Goal: Information Seeking & Learning: Learn about a topic

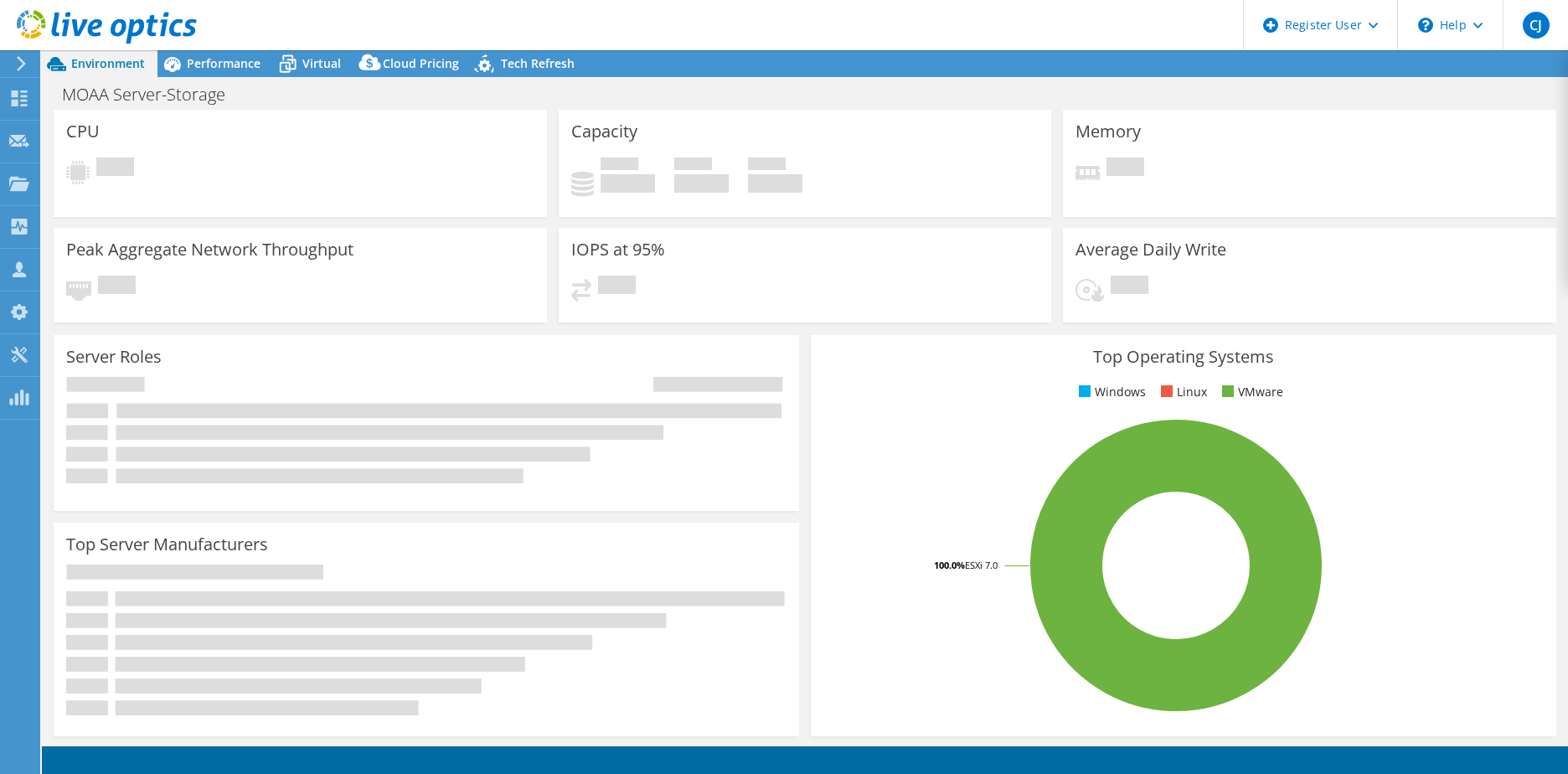
select select "USD"
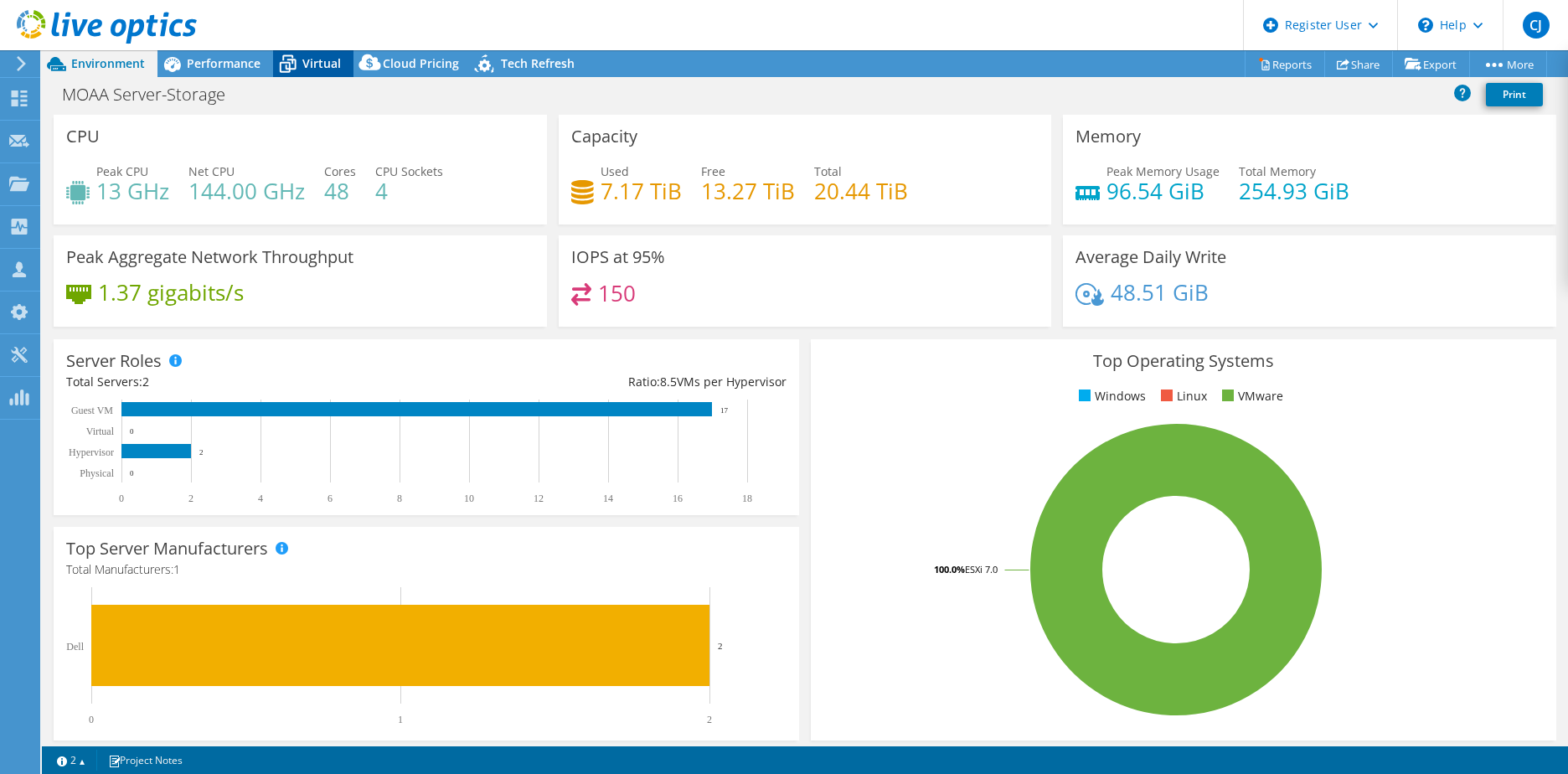
click at [323, 64] on span "Virtual" at bounding box center [322, 63] width 39 height 16
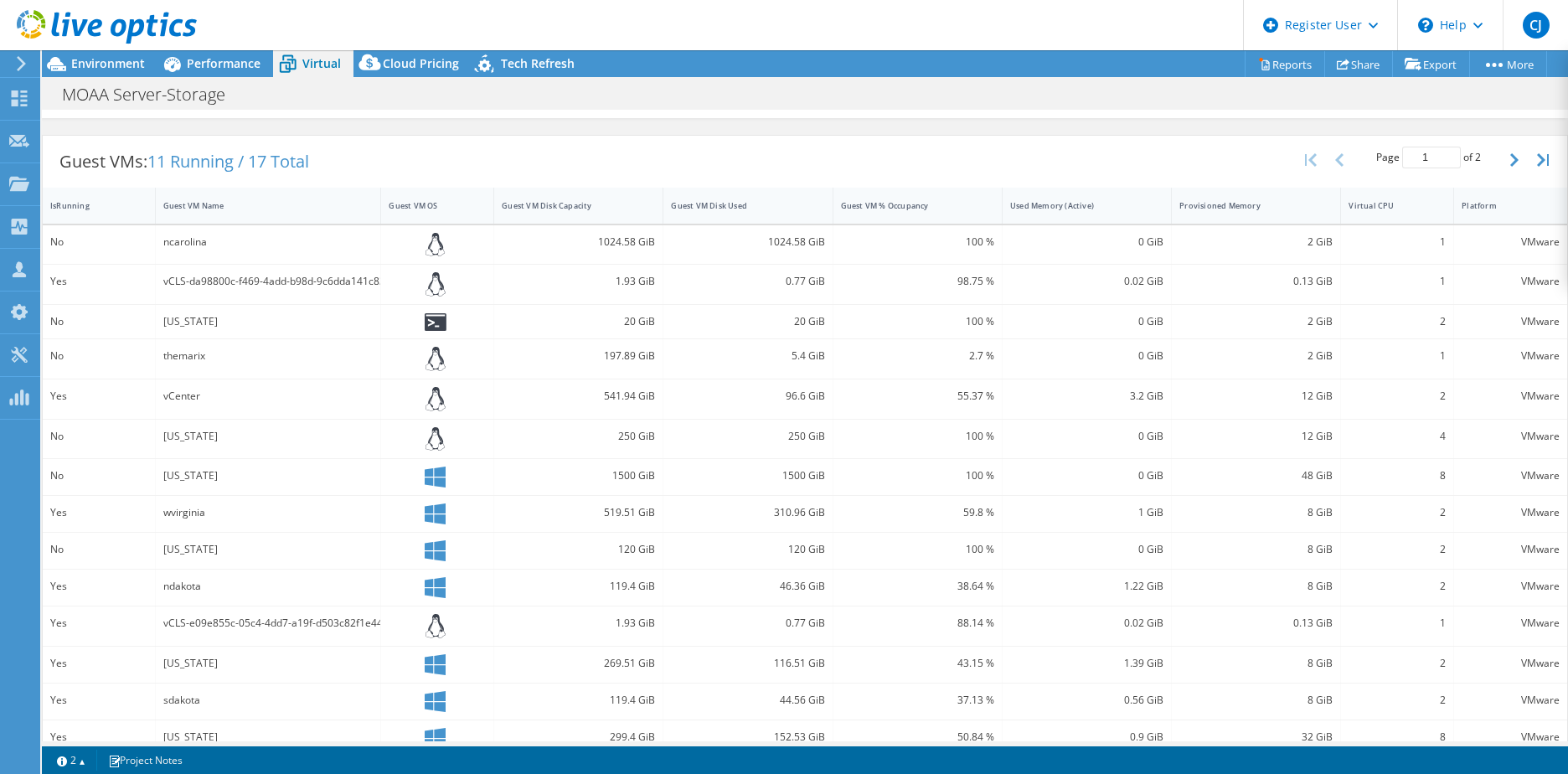
scroll to position [201, 0]
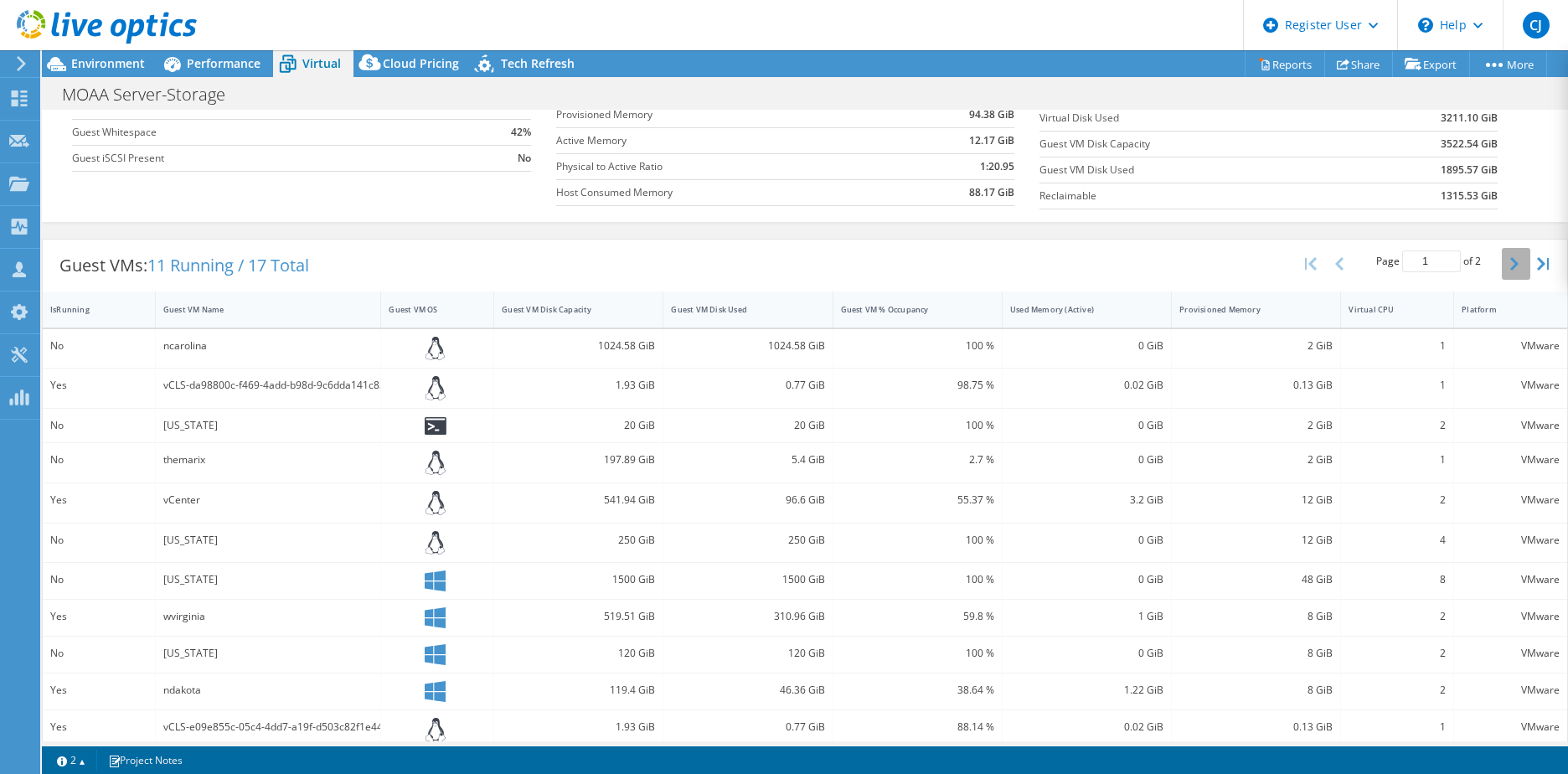
click at [1502, 266] on button "button" at bounding box center [1515, 264] width 28 height 32
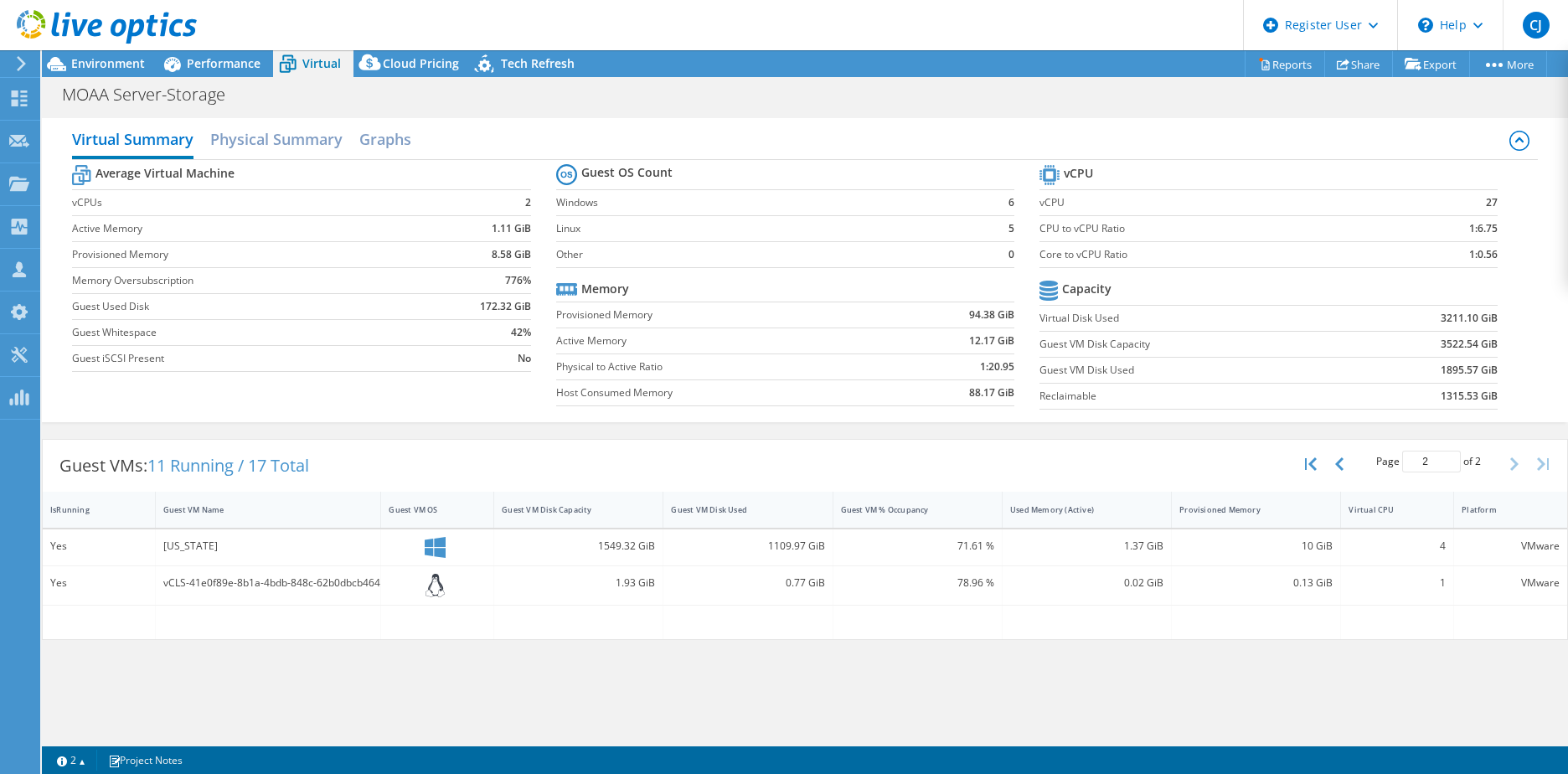
scroll to position [168, 0]
click at [1349, 471] on button "button" at bounding box center [1341, 463] width 28 height 32
type input "1"
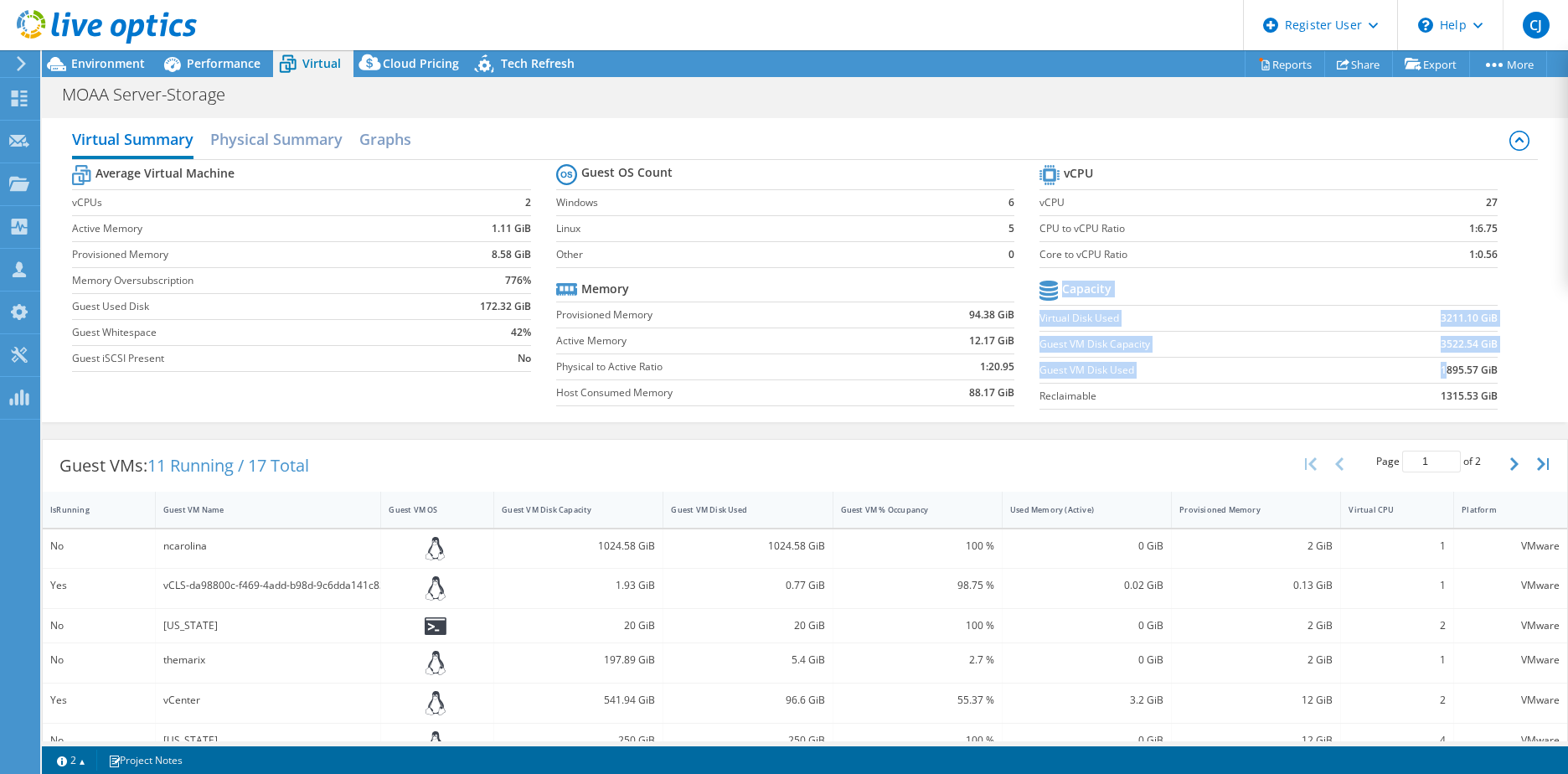
drag, startPoint x: 1489, startPoint y: 369, endPoint x: 1435, endPoint y: 373, distance: 54.1
click at [1435, 373] on section "vCPU vCPU 27 CPU to vCPU Ratio 1:6.75 Core to vCPU Ratio 1:0.56 Capacity Virtua…" at bounding box center [1282, 289] width 483 height 257
click at [1441, 375] on b "1895.57 GiB" at bounding box center [1470, 370] width 56 height 17
click at [1441, 373] on b "1895.57 GiB" at bounding box center [1470, 370] width 56 height 17
drag, startPoint x: 1429, startPoint y: 370, endPoint x: 1490, endPoint y: 369, distance: 61.0
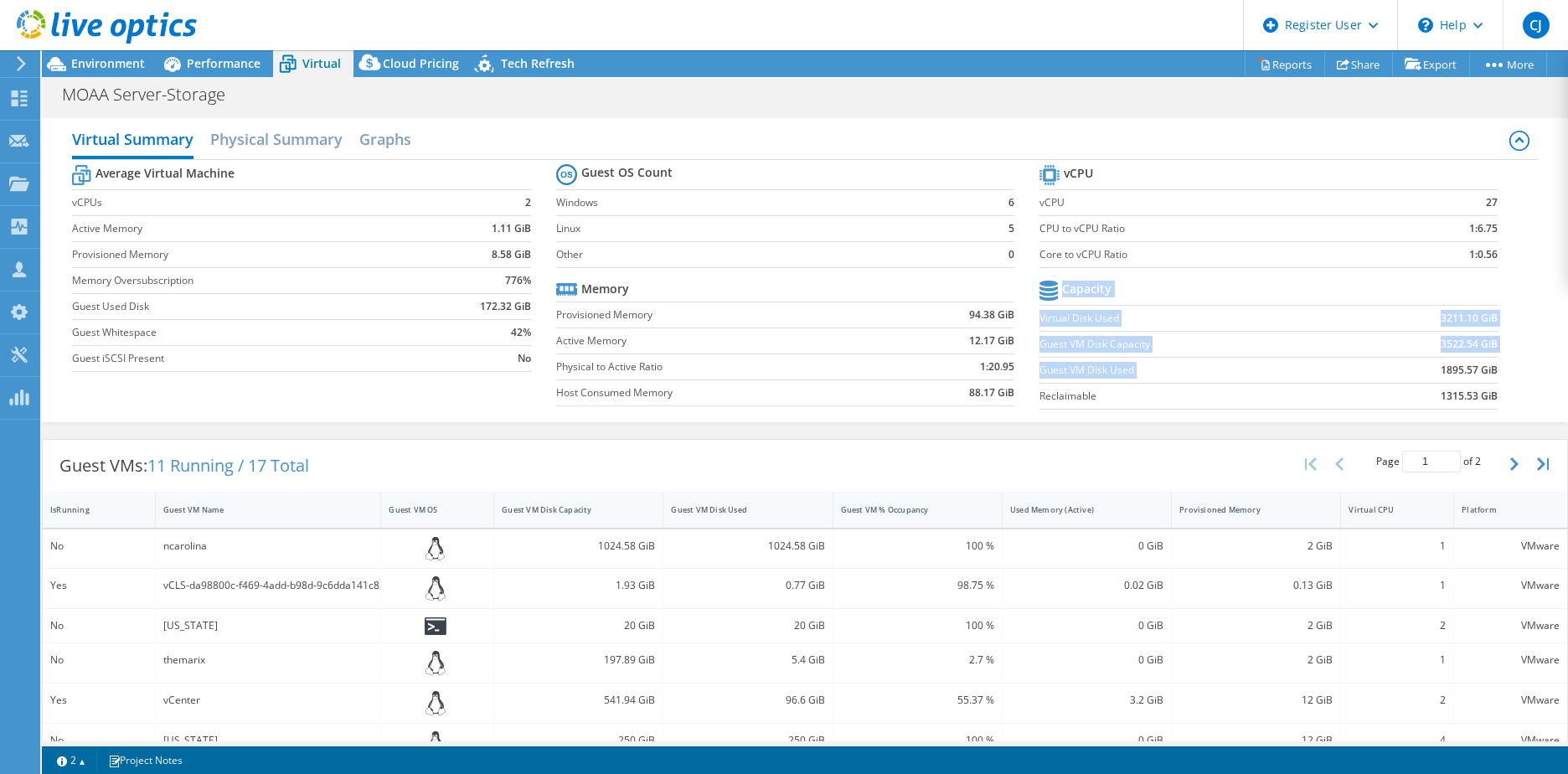
click at [1490, 369] on section "vCPU vCPU 27 CPU to vCPU Ratio 1:6.75 Core to vCPU Ratio 1:0.56 Capacity Virtua…" at bounding box center [1282, 289] width 483 height 257
click at [1487, 369] on section "vCPU vCPU 27 CPU to vCPU Ratio 1:6.75 Core to vCPU Ratio 1:0.56 Capacity Virtua…" at bounding box center [1282, 289] width 483 height 257
drag, startPoint x: 1485, startPoint y: 367, endPoint x: 1421, endPoint y: 369, distance: 64.0
click at [1418, 369] on td "1895.57 GiB" at bounding box center [1424, 369] width 148 height 26
drag, startPoint x: 1421, startPoint y: 369, endPoint x: 1442, endPoint y: 370, distance: 21.0
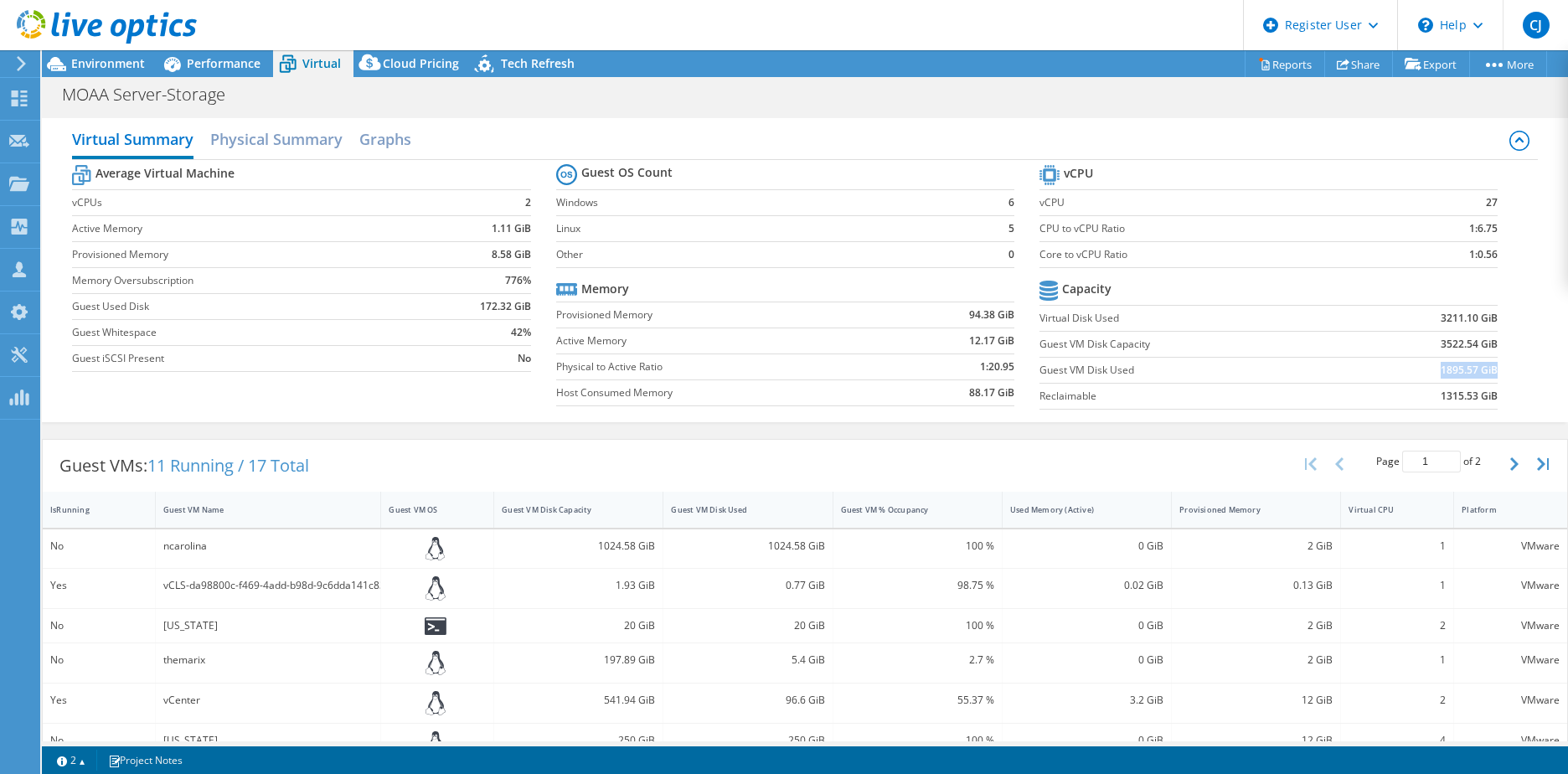
copy b "1895.57 GiB"
click at [123, 61] on span "Environment" at bounding box center [108, 63] width 74 height 16
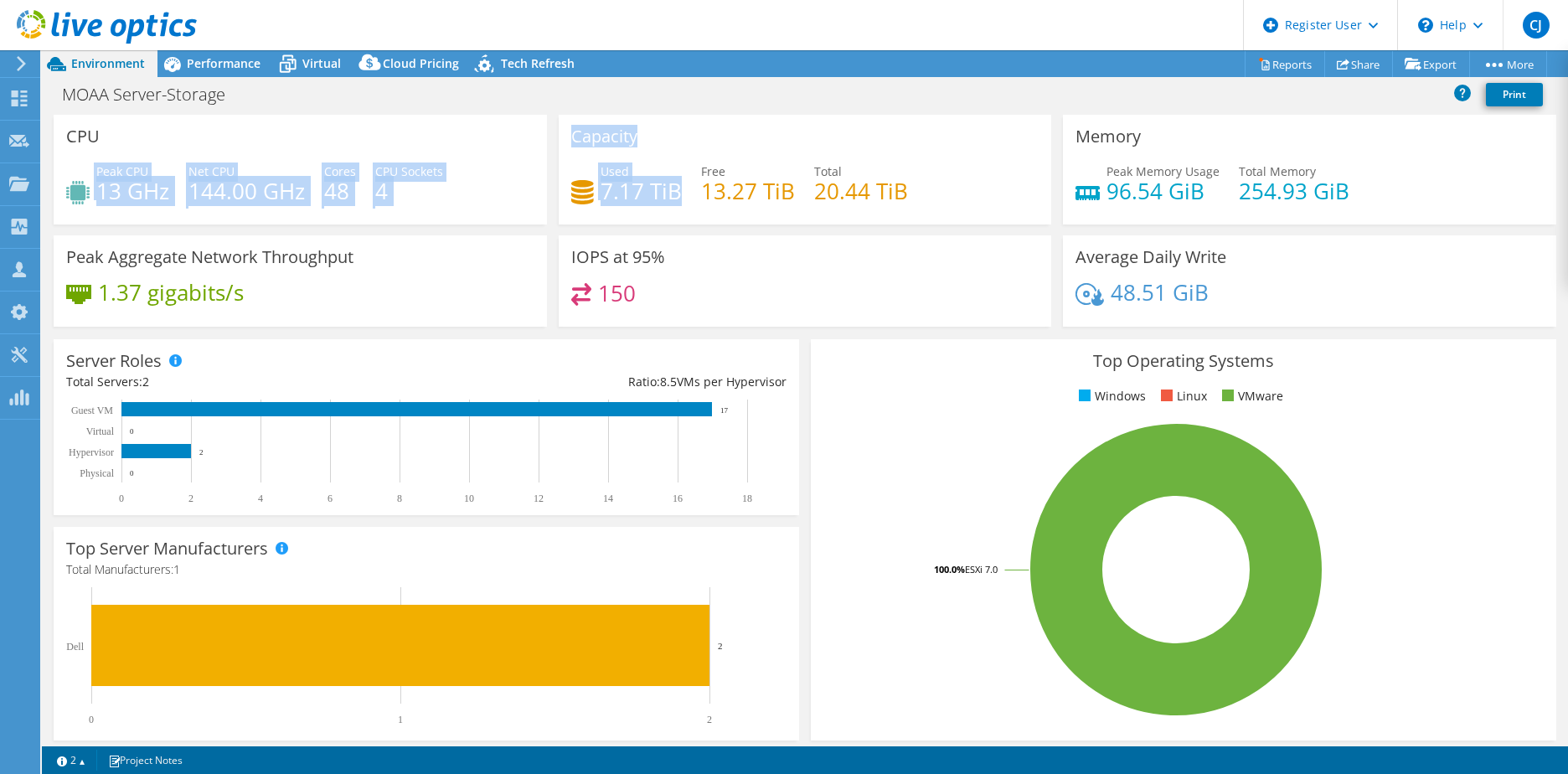
drag, startPoint x: 672, startPoint y: 198, endPoint x: 283, endPoint y: 122, distance: 396.4
click at [311, 129] on div "CPU Peak CPU 13 GHz Net CPU 144.00 GHz Cores 48 CPU Sockets 4 Capacity Used 7.1…" at bounding box center [804, 226] width 1514 height 223
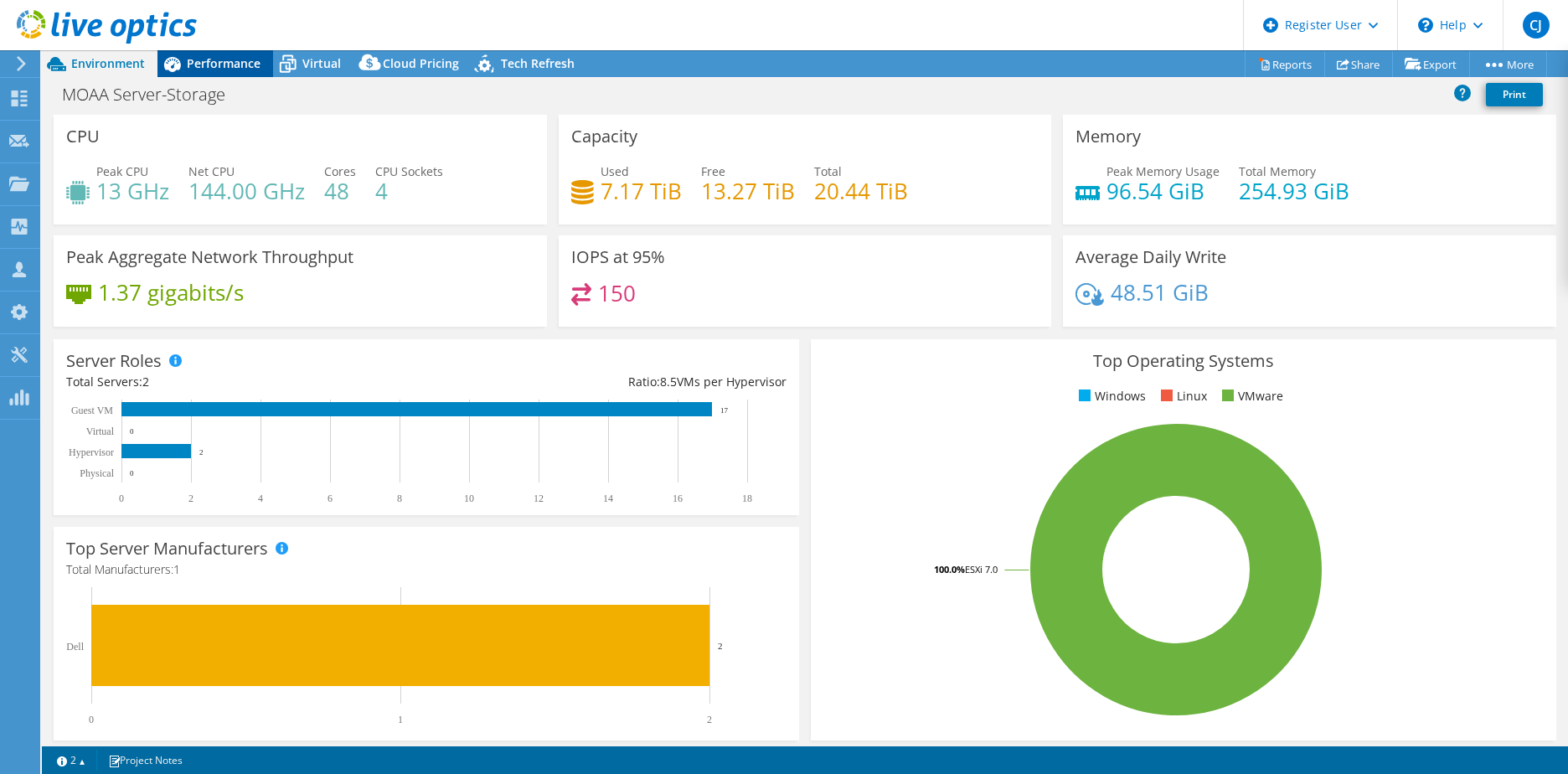
drag, startPoint x: 283, startPoint y: 122, endPoint x: 238, endPoint y: 61, distance: 75.8
click at [238, 61] on span "Performance" at bounding box center [224, 63] width 74 height 16
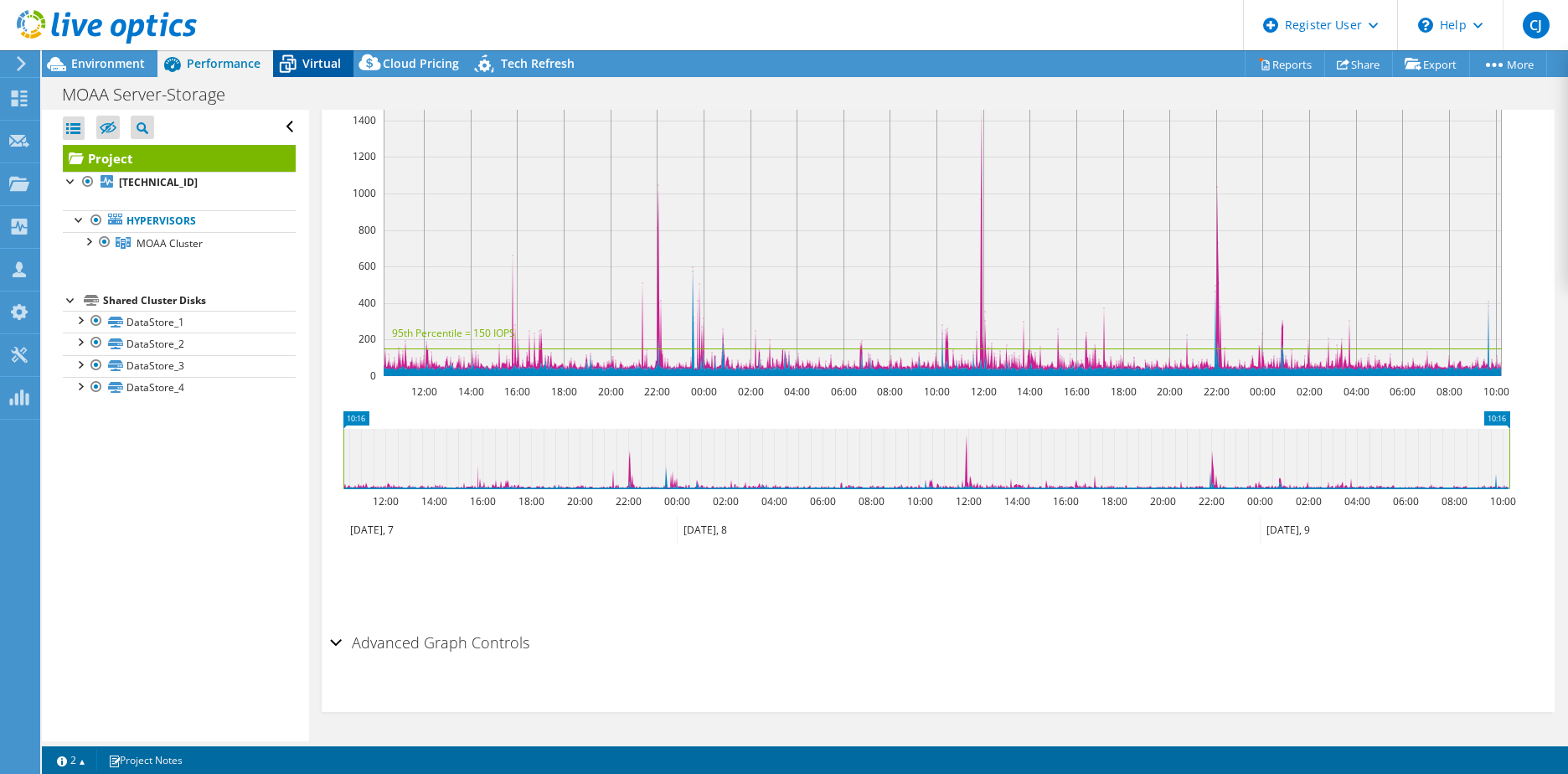
click at [302, 53] on icon at bounding box center [287, 64] width 29 height 29
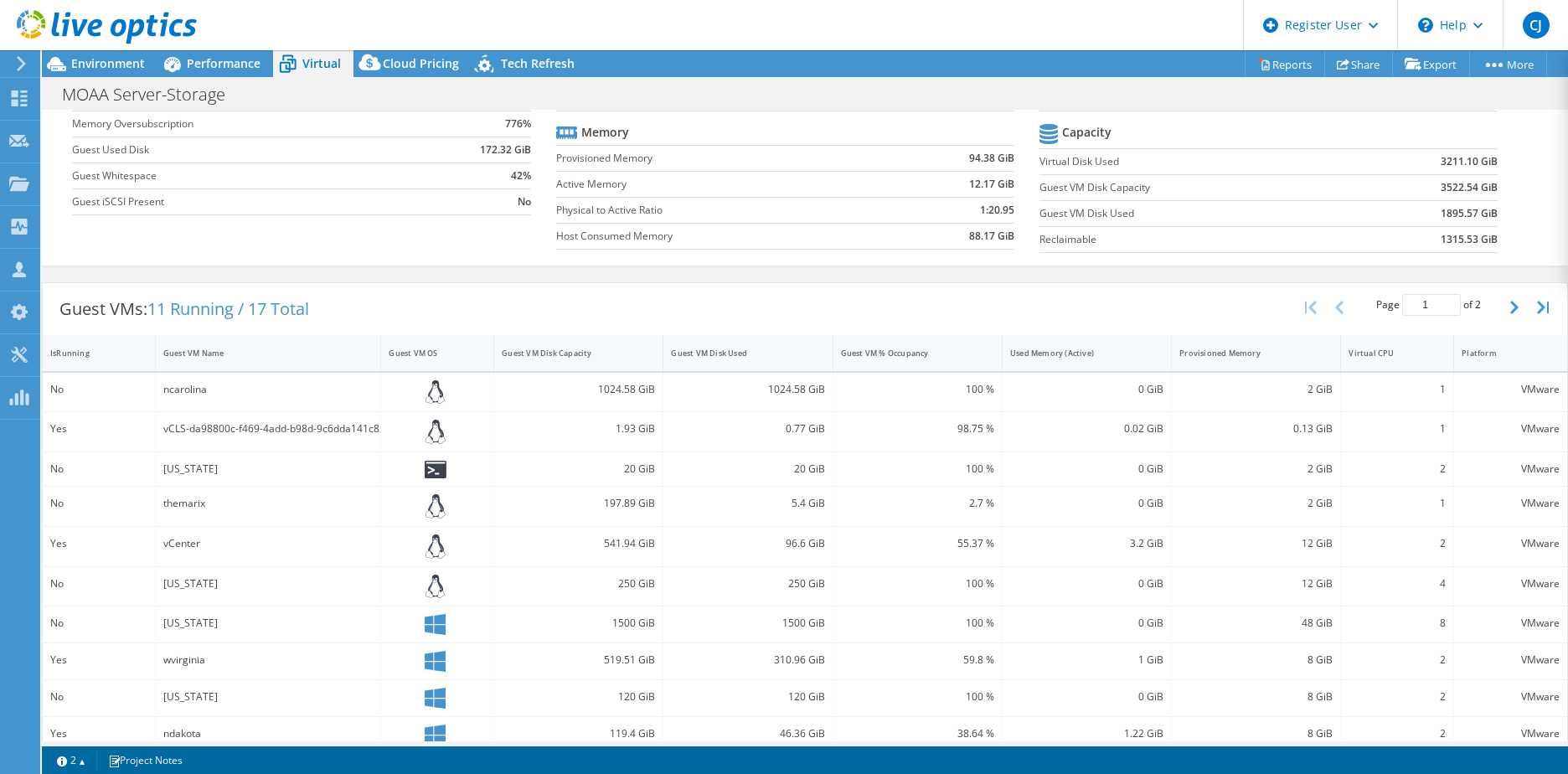
scroll to position [117, 0]
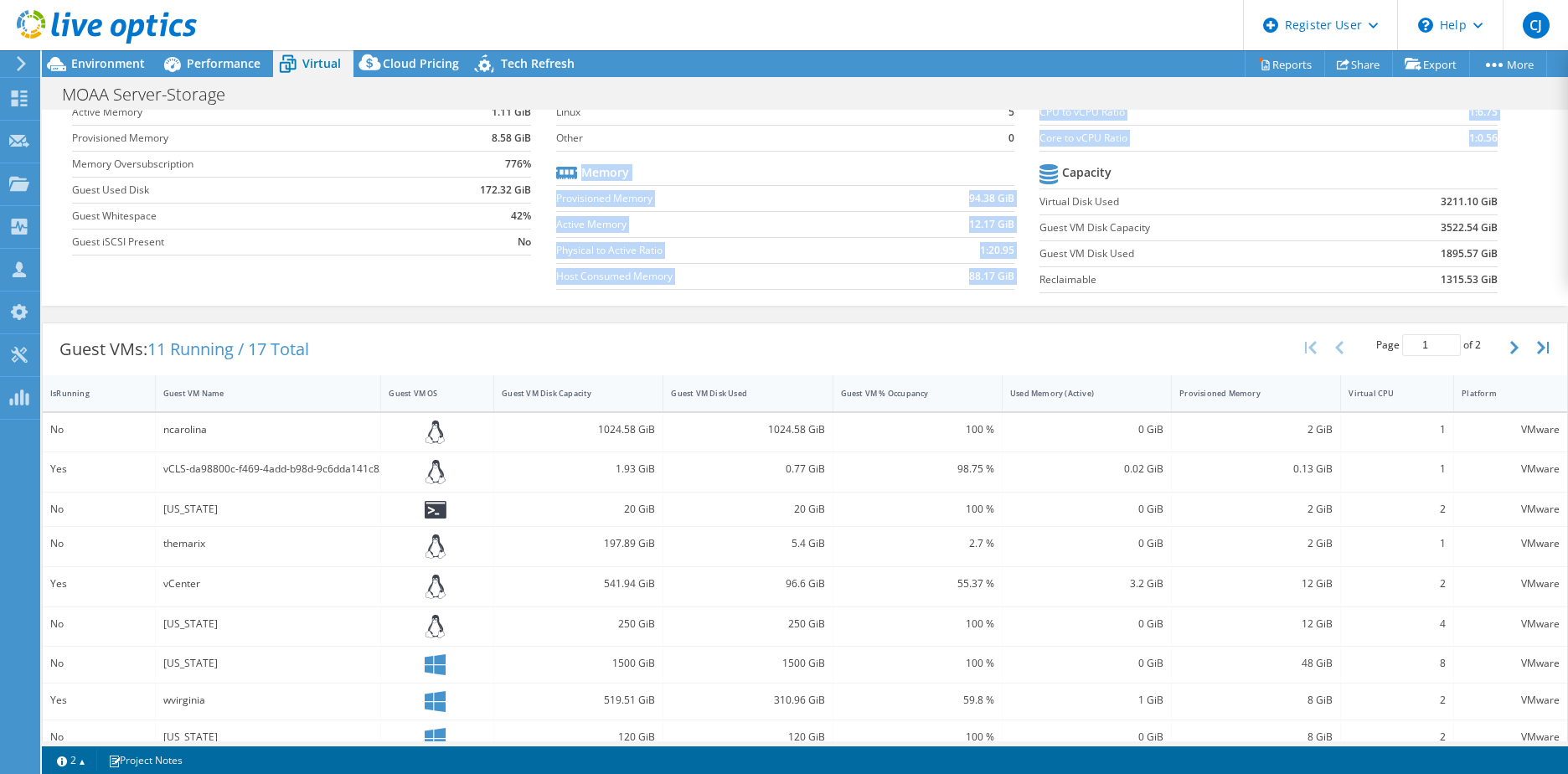
drag, startPoint x: 1490, startPoint y: 276, endPoint x: 1019, endPoint y: 170, distance: 482.8
click at [1019, 170] on div "Average Virtual Machine vCPUs 2 Active Memory 1.11 GiB Provisioned Memory 8.58 …" at bounding box center [804, 172] width 1466 height 258
click at [1012, 171] on section "Guest OS Count Windows 6 Linux 5 Other 0 Memory Provisioned Memory 94.38 GiB Ac…" at bounding box center [798, 171] width 483 height 255
drag, startPoint x: 1027, startPoint y: 198, endPoint x: 1136, endPoint y: 231, distance: 113.9
click at [1136, 231] on div "Average Virtual Machine vCPUs 2 Active Memory 1.11 GiB Provisioned Memory 8.58 …" at bounding box center [804, 172] width 1466 height 258
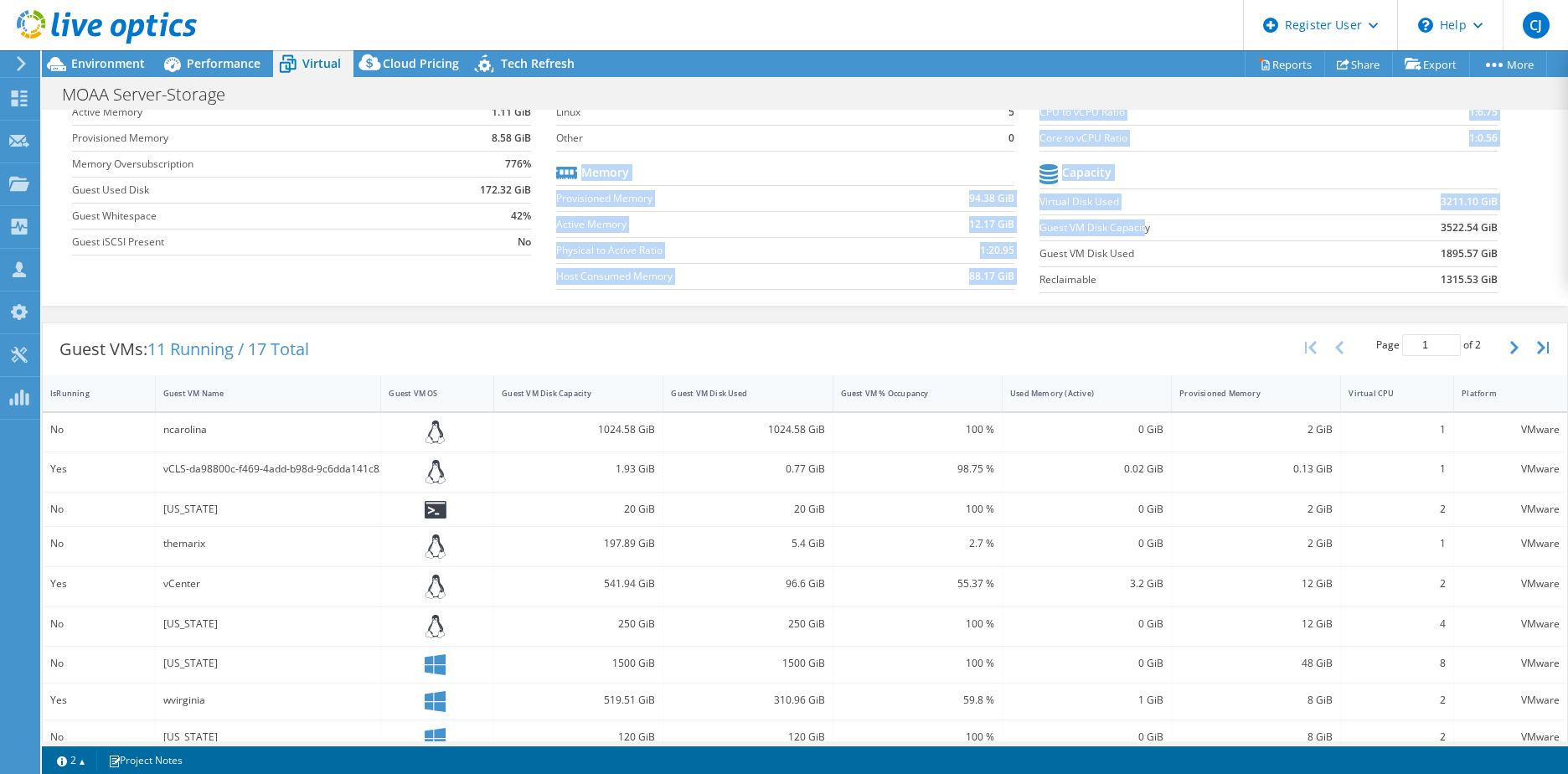
drag, startPoint x: 1136, startPoint y: 231, endPoint x: 1065, endPoint y: 213, distance: 73.2
click at [1065, 213] on tbody "Capacity Virtual Disk Used 3211.10 GiB Guest VM Disk Capacity 3522.54 GiB Guest…" at bounding box center [1269, 226] width 459 height 133
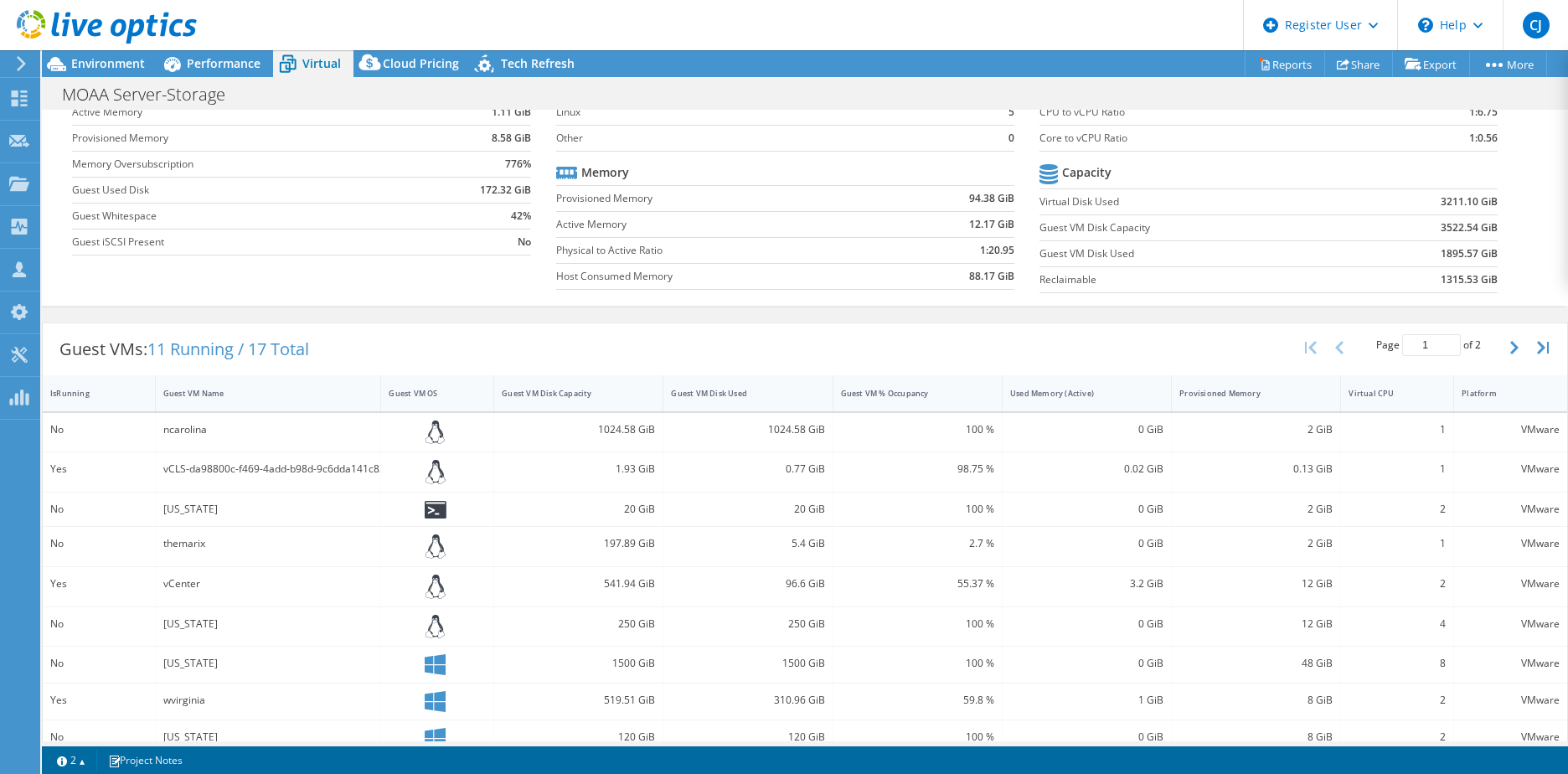
click at [1533, 197] on div "Virtual Summary Physical Summary Graphs Average Virtual Machine vCPUs 2 Active …" at bounding box center [804, 154] width 1526 height 304
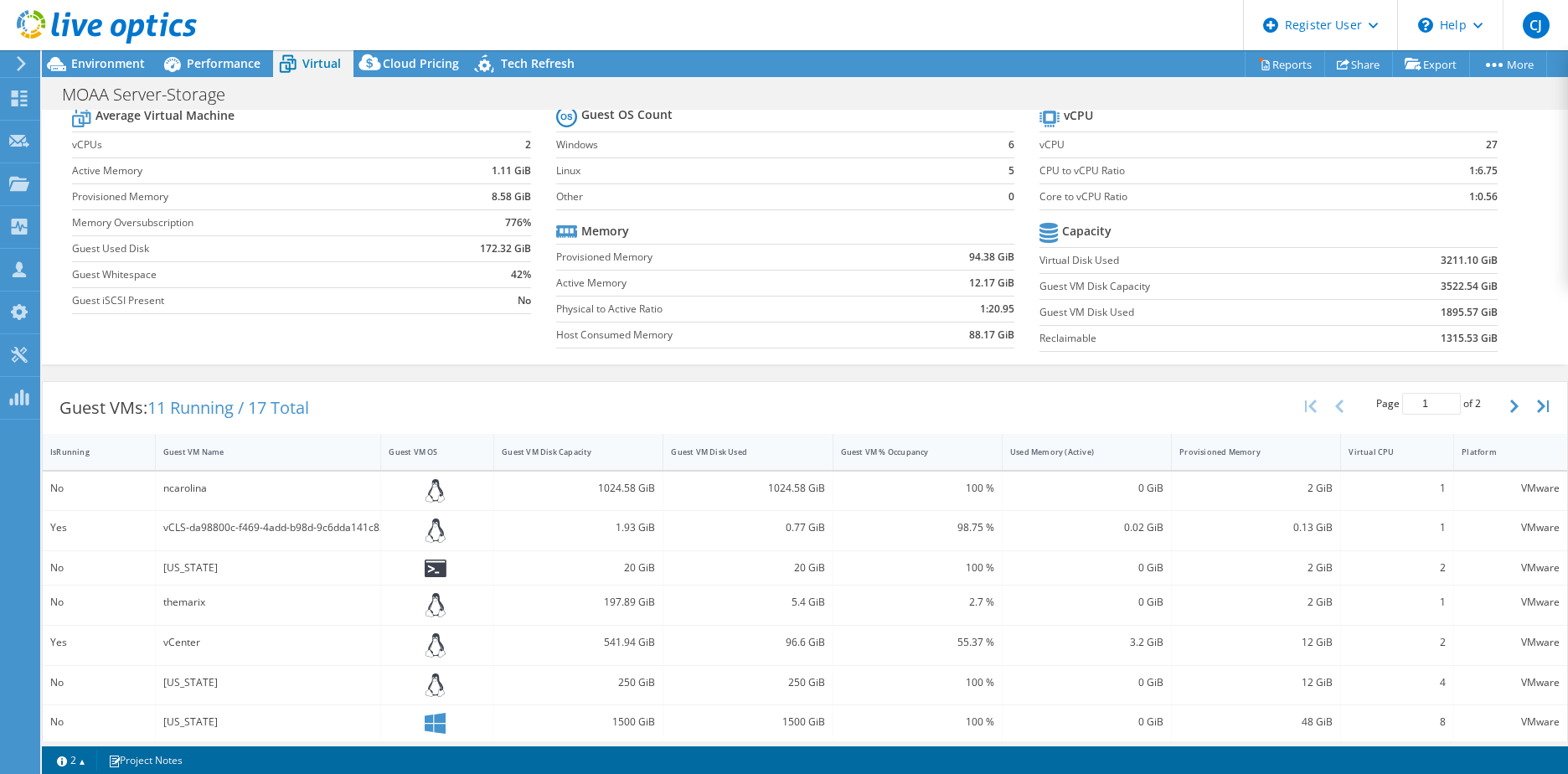
scroll to position [0, 0]
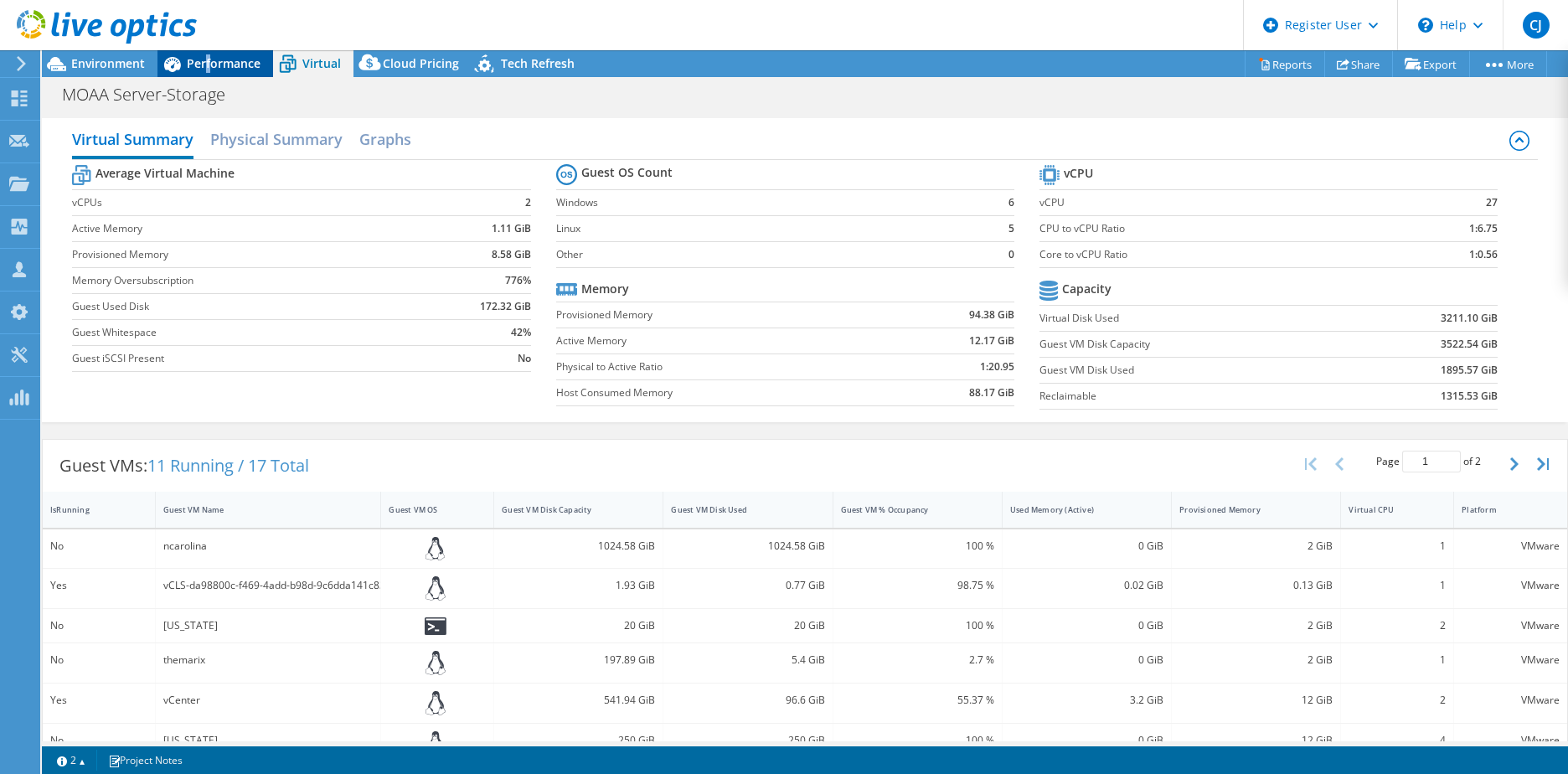
click at [210, 68] on span "Performance" at bounding box center [224, 63] width 74 height 16
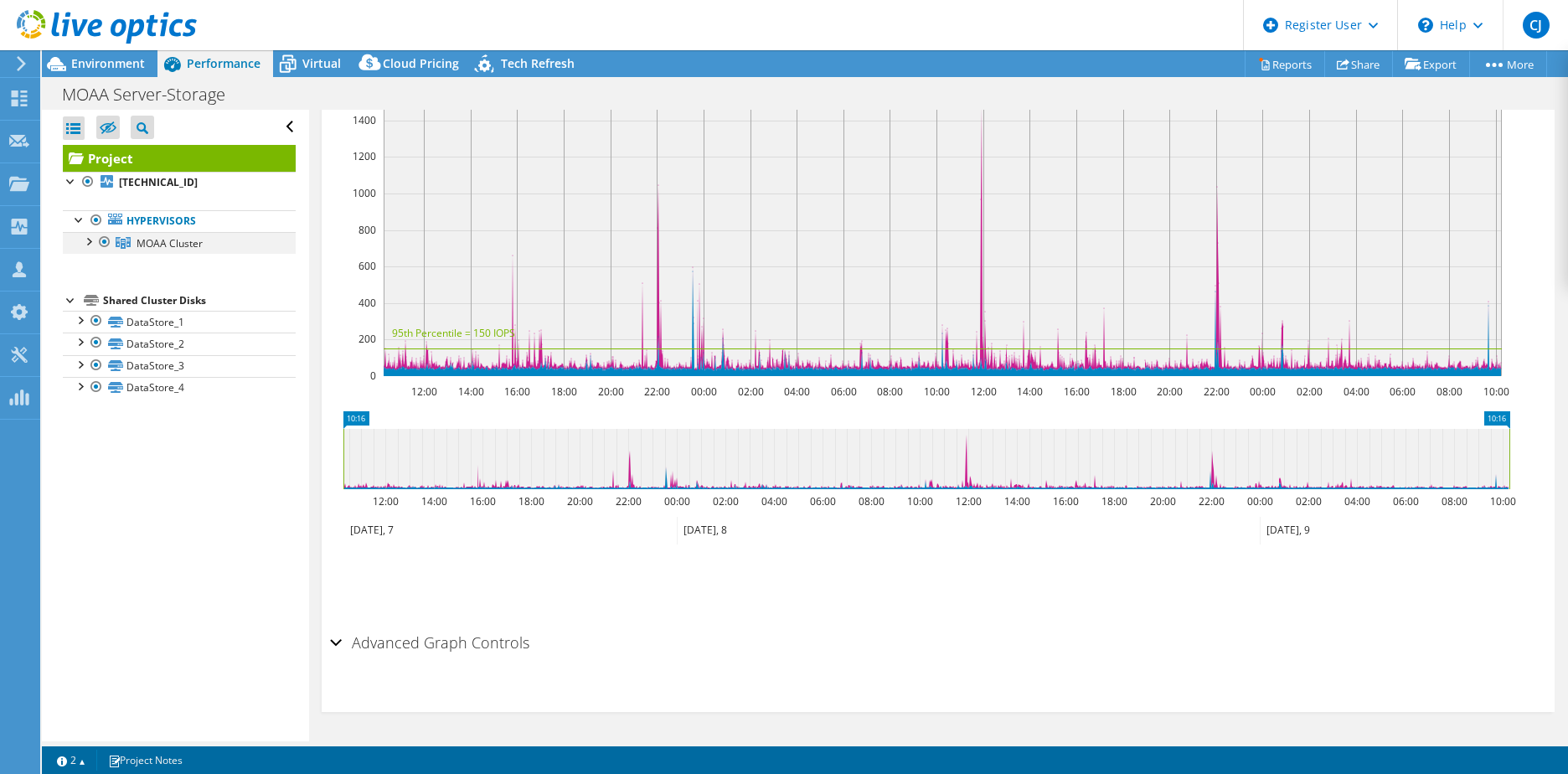
click at [87, 242] on div at bounding box center [88, 240] width 17 height 17
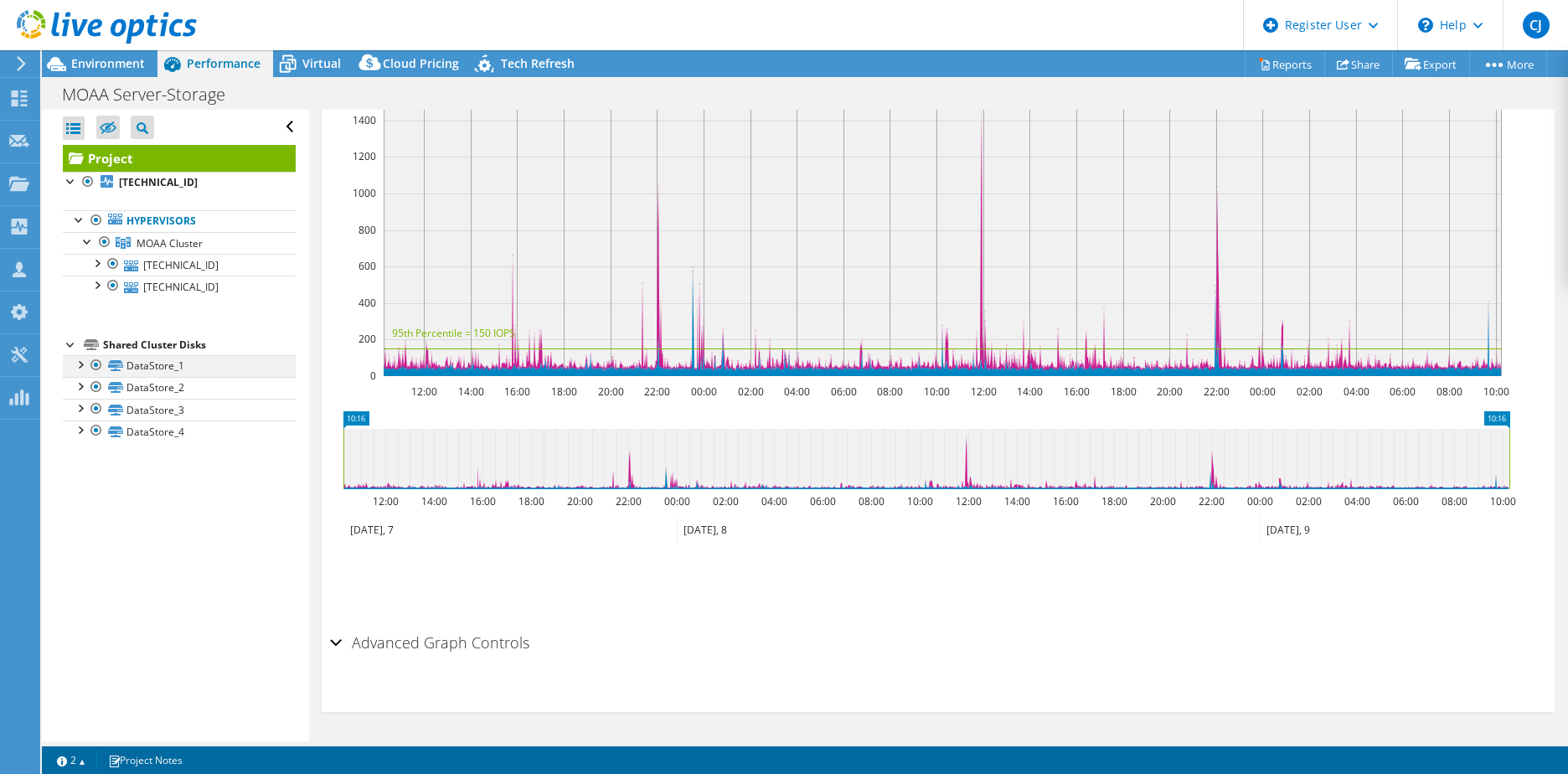
click at [81, 359] on div at bounding box center [79, 363] width 17 height 17
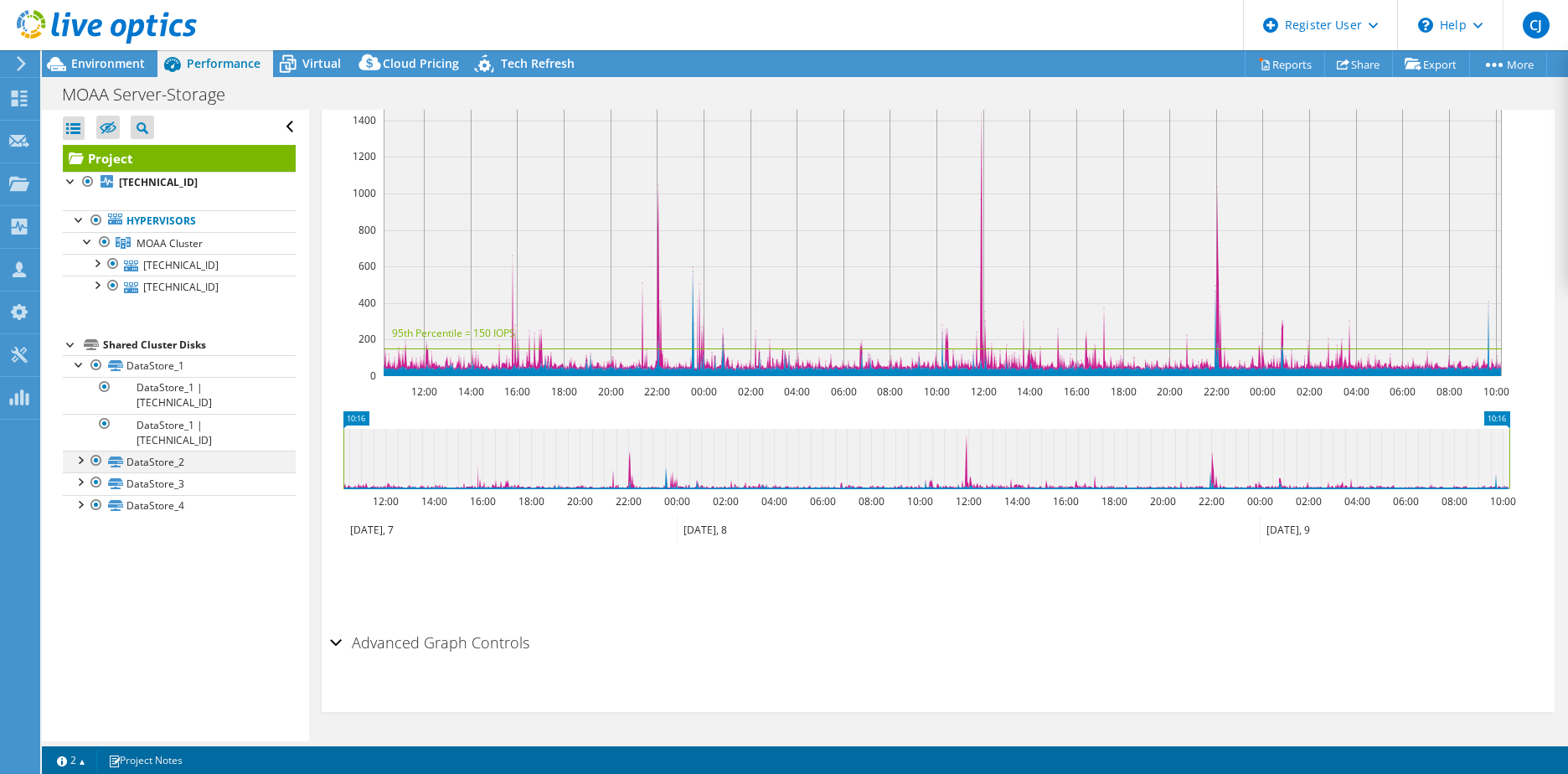
click at [79, 451] on div at bounding box center [79, 459] width 17 height 17
click at [81, 547] on div at bounding box center [79, 555] width 17 height 17
click at [71, 343] on div at bounding box center [71, 343] width 17 height 17
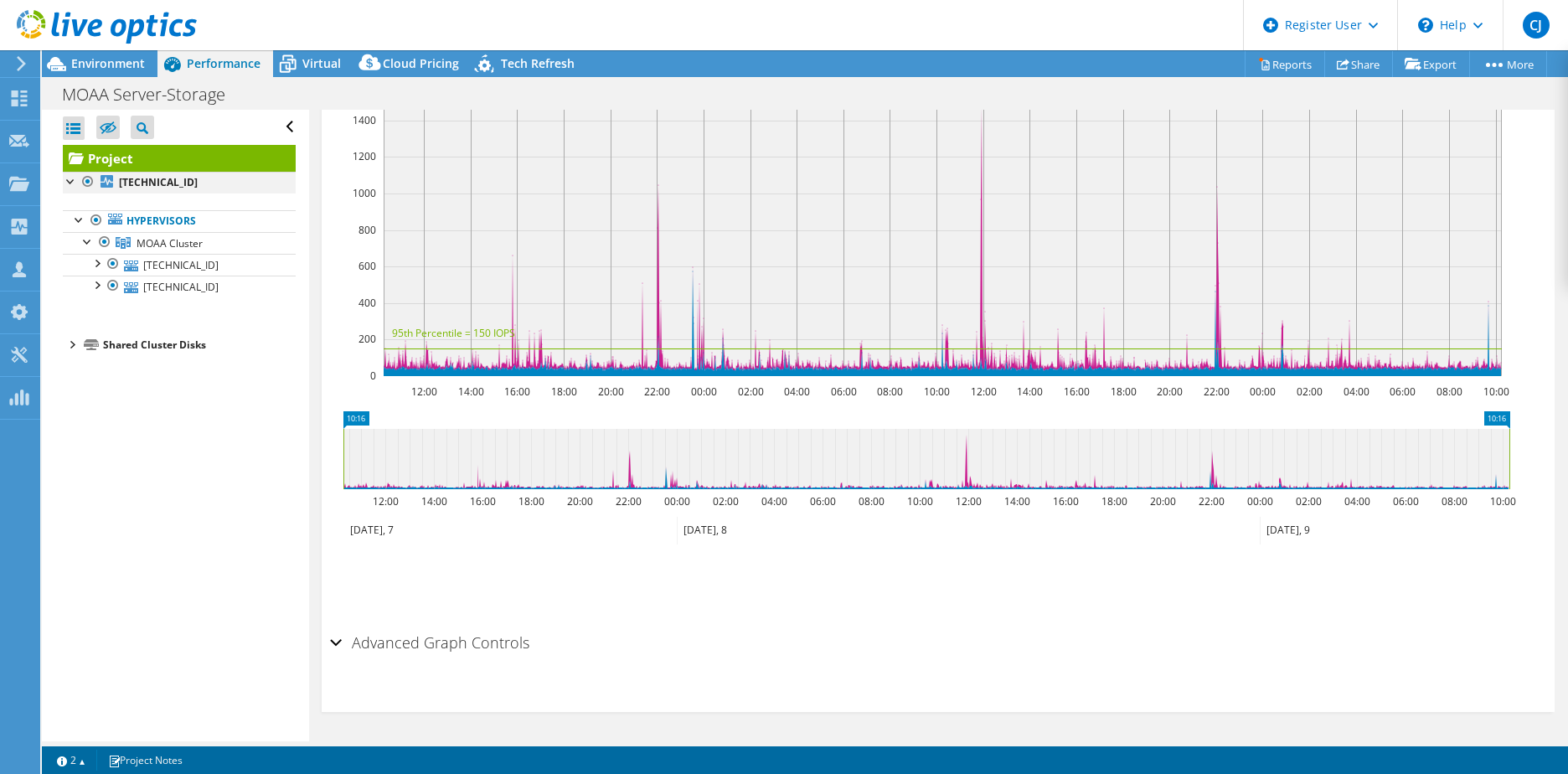
click at [69, 177] on div at bounding box center [71, 179] width 17 height 17
click at [75, 218] on div at bounding box center [79, 218] width 17 height 17
click at [81, 219] on div at bounding box center [79, 218] width 17 height 17
click at [95, 265] on div at bounding box center [95, 262] width 17 height 17
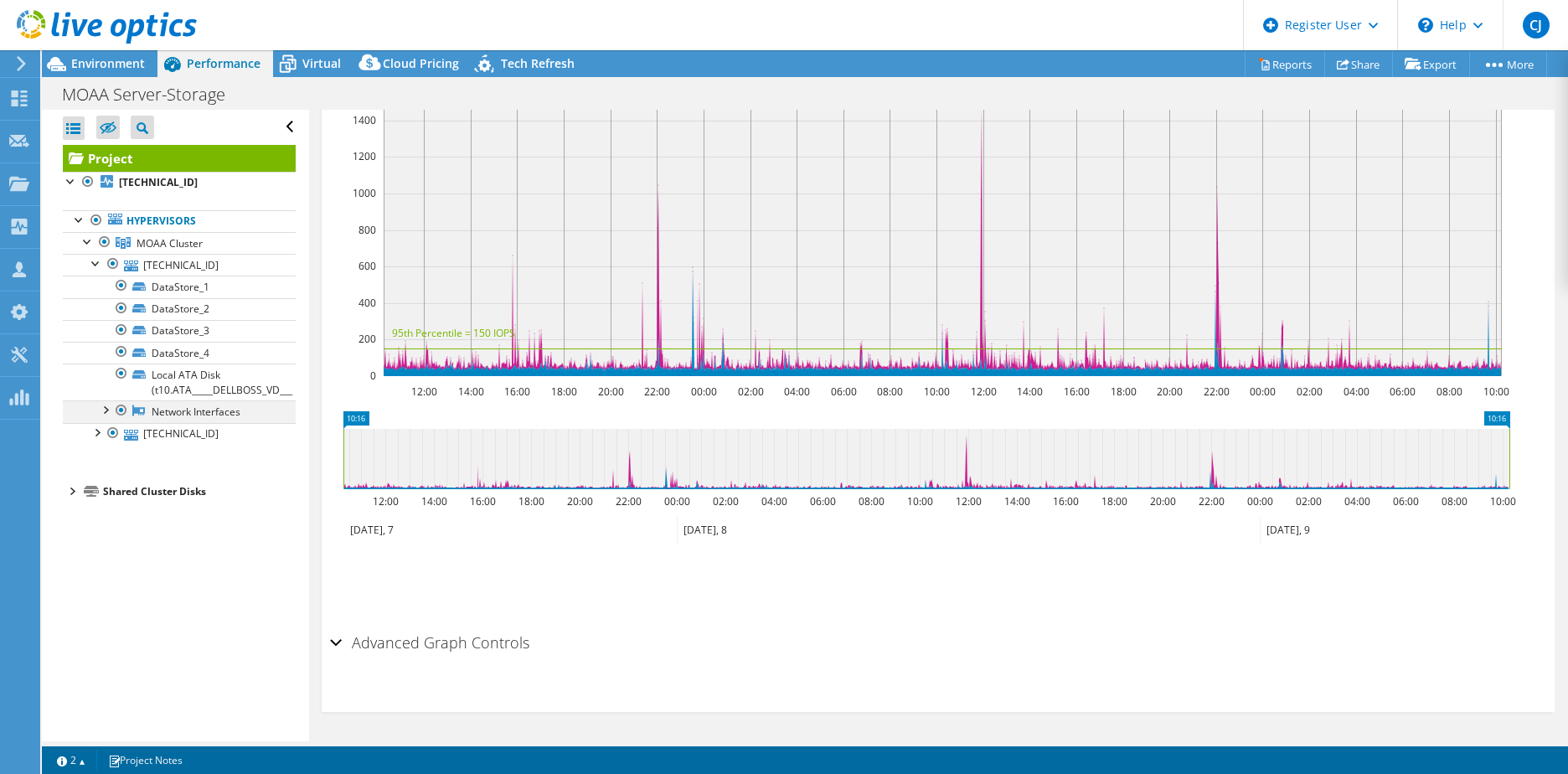
click at [107, 405] on div at bounding box center [104, 408] width 17 height 17
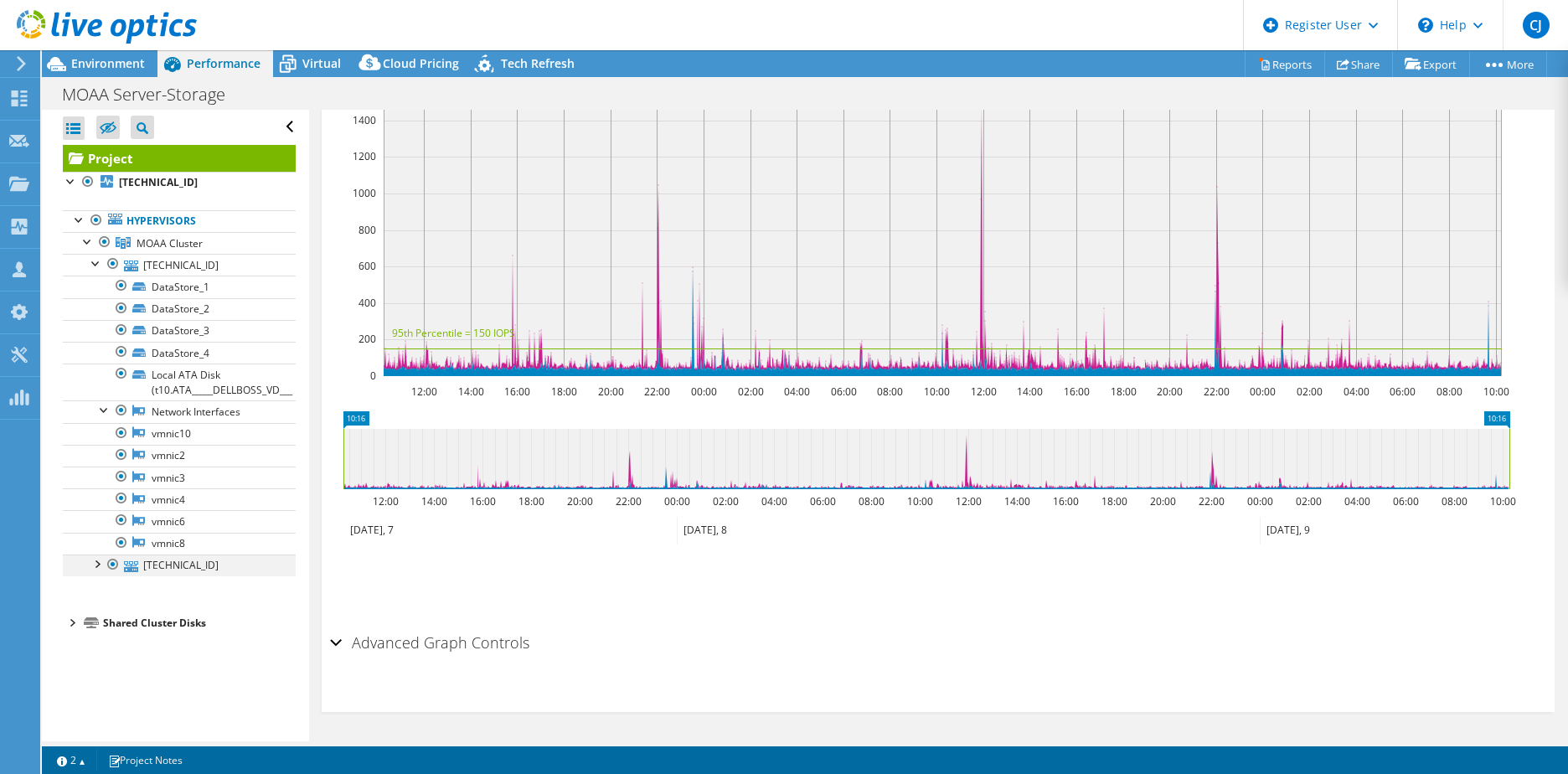
click at [93, 561] on div at bounding box center [95, 563] width 17 height 17
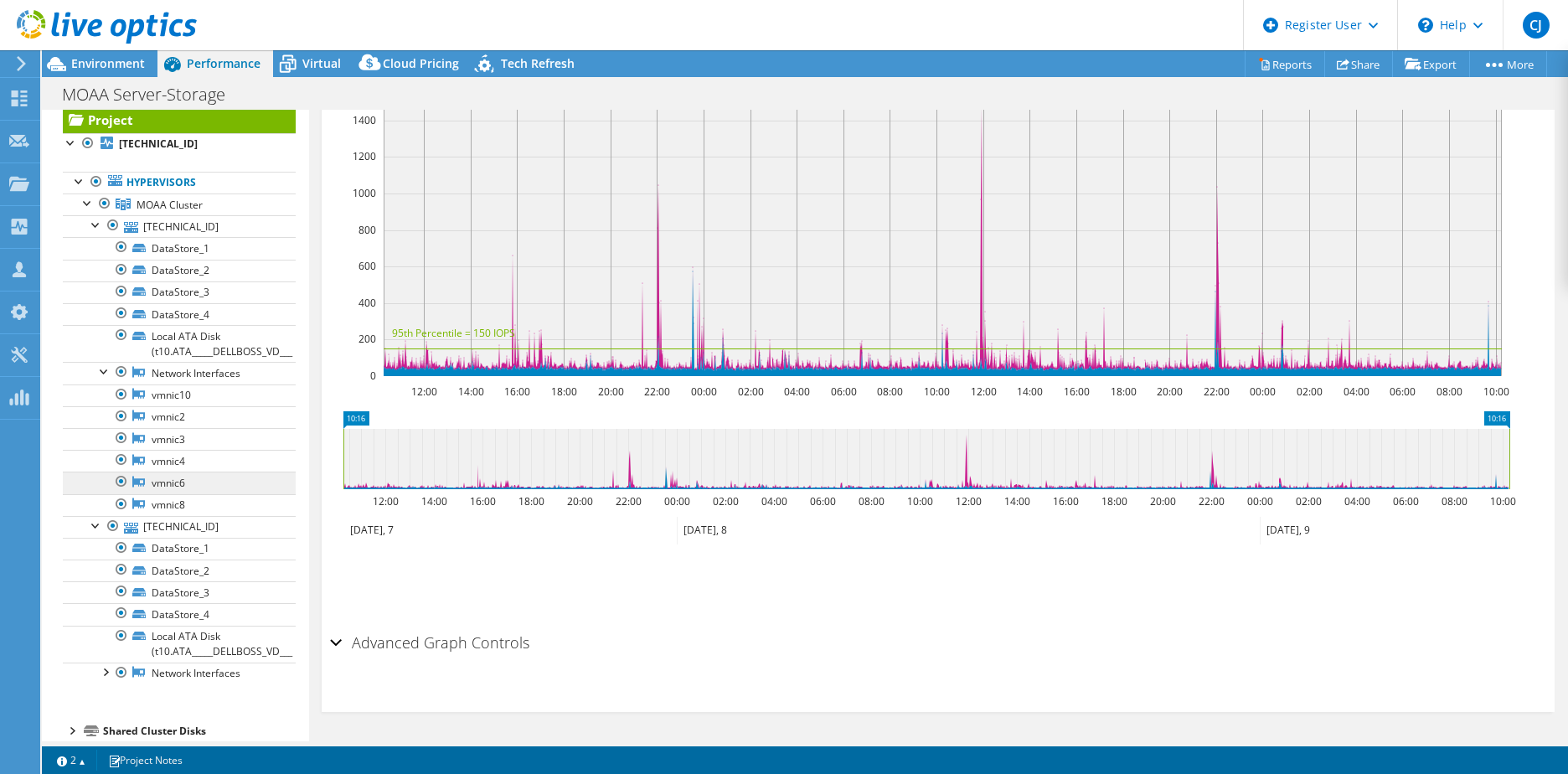
scroll to position [58, 0]
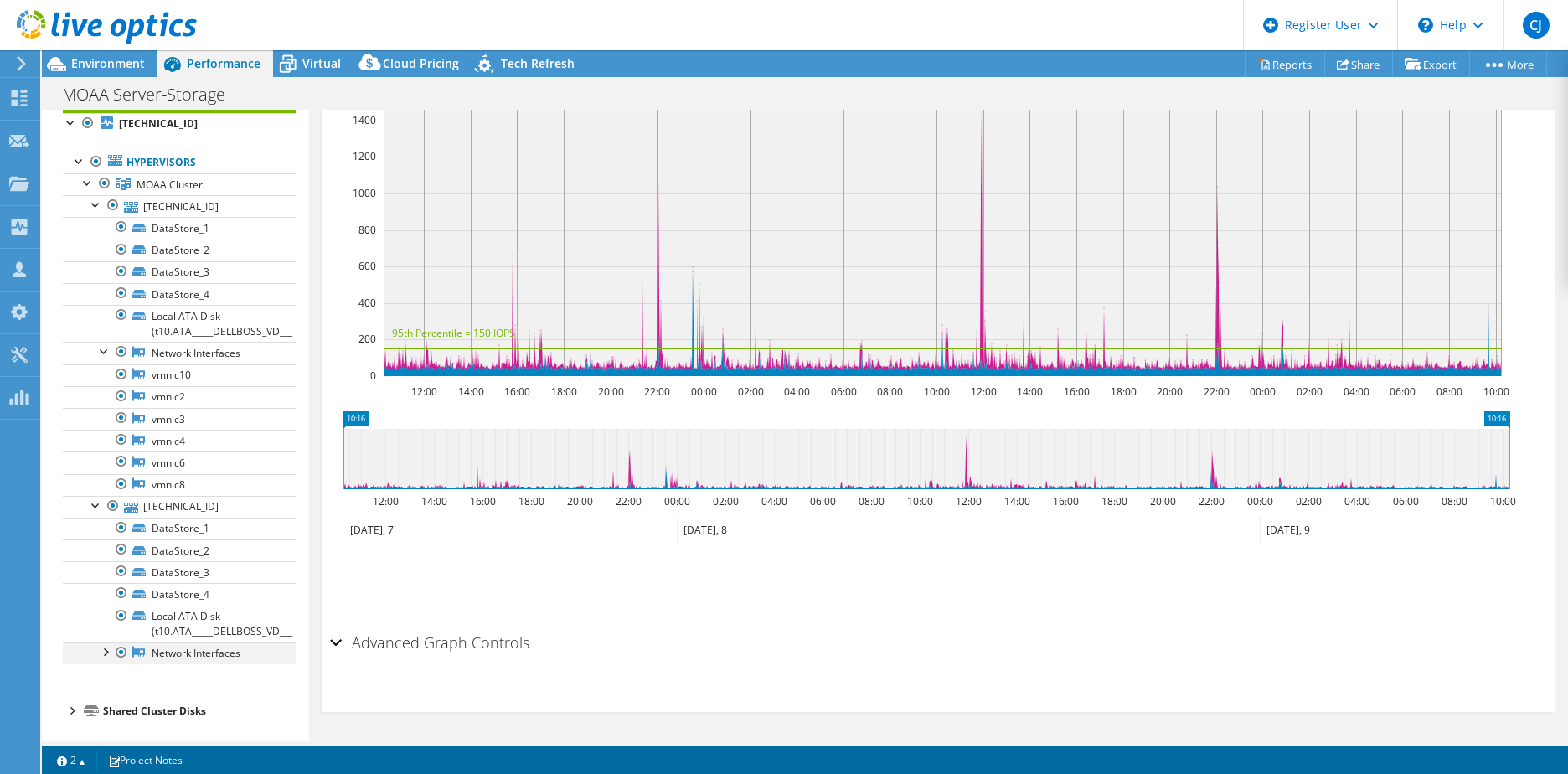
click at [106, 656] on div at bounding box center [104, 650] width 17 height 17
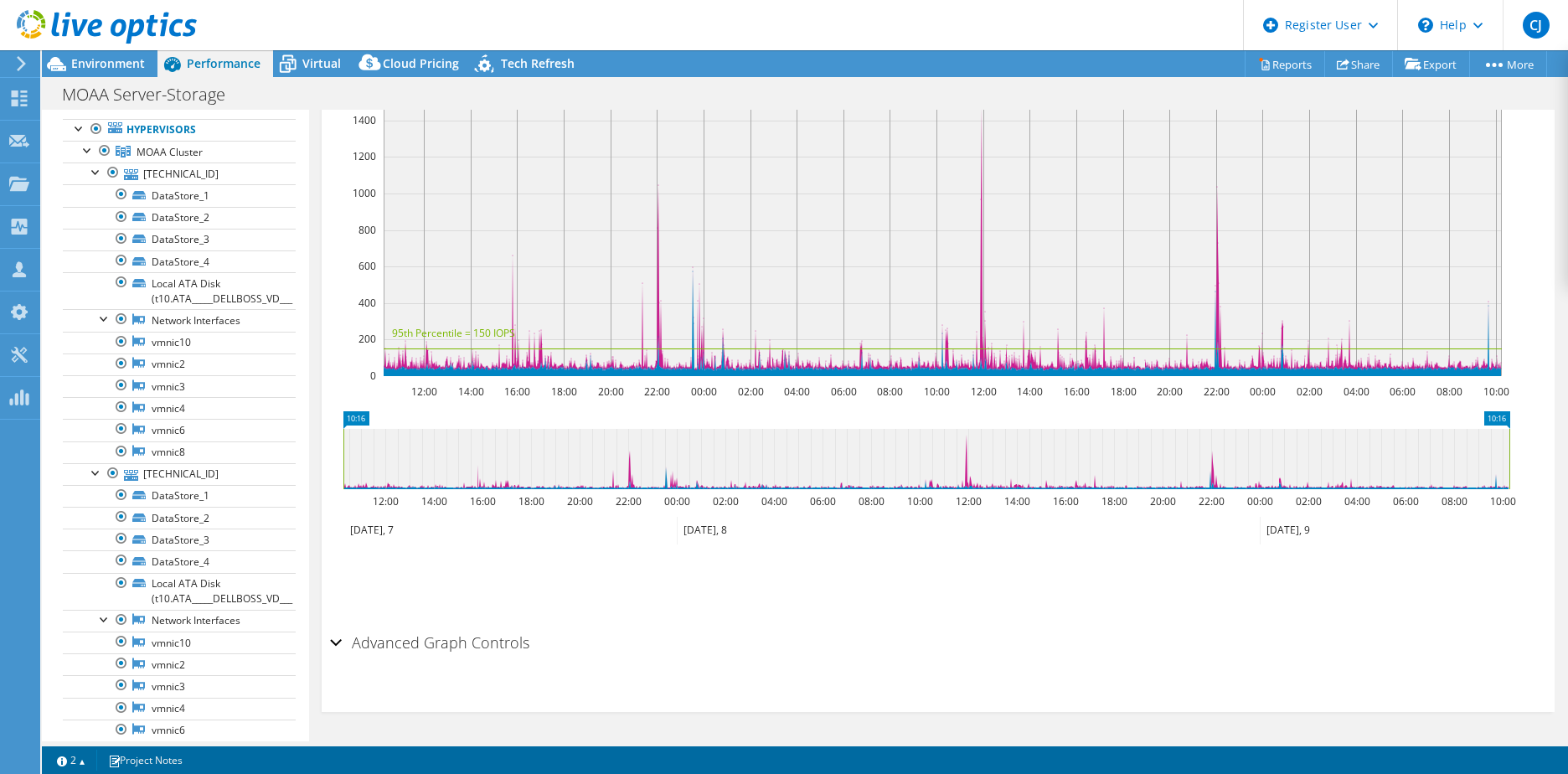
scroll to position [22, 0]
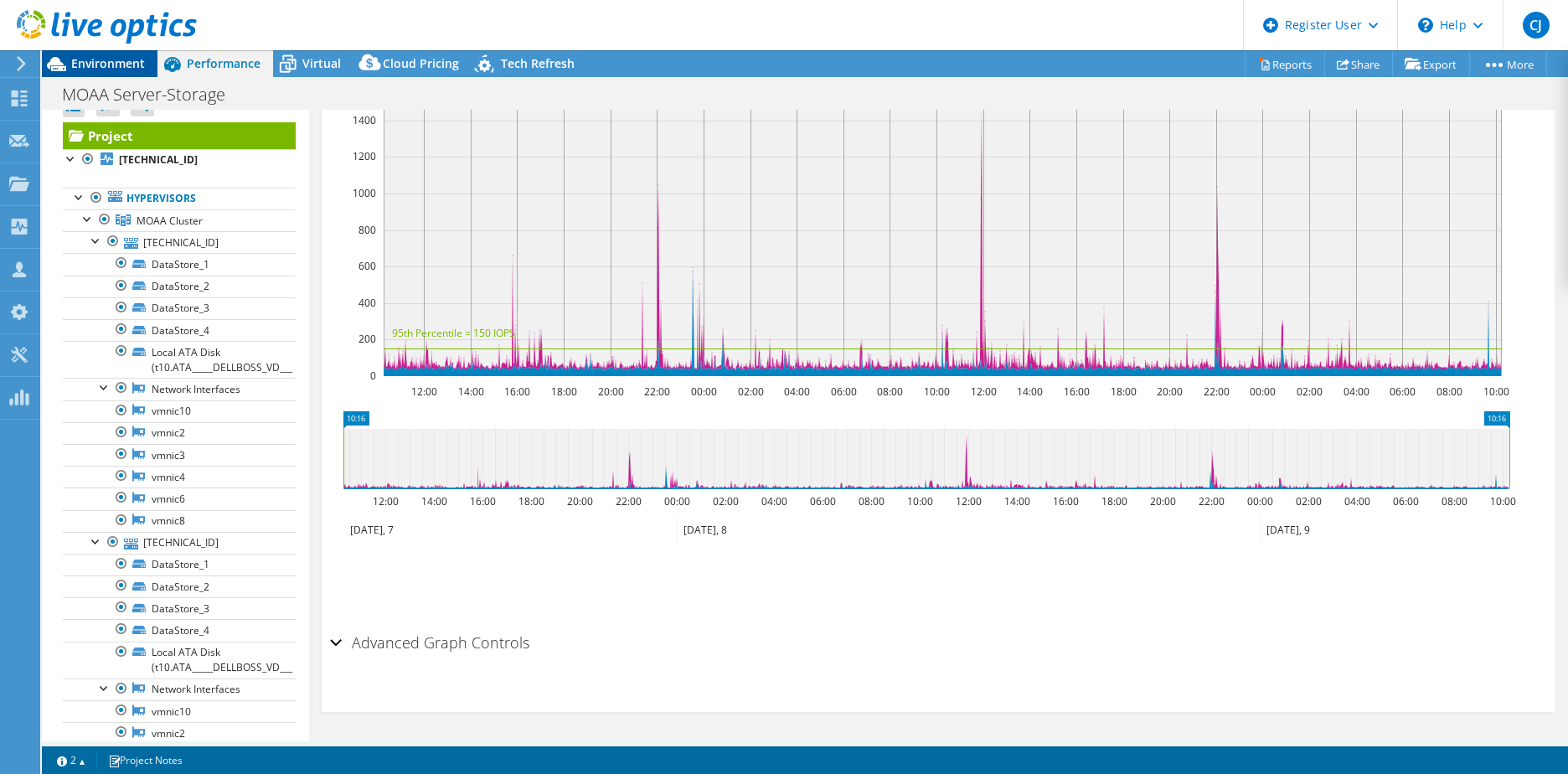
click at [133, 61] on span "Environment" at bounding box center [108, 63] width 74 height 16
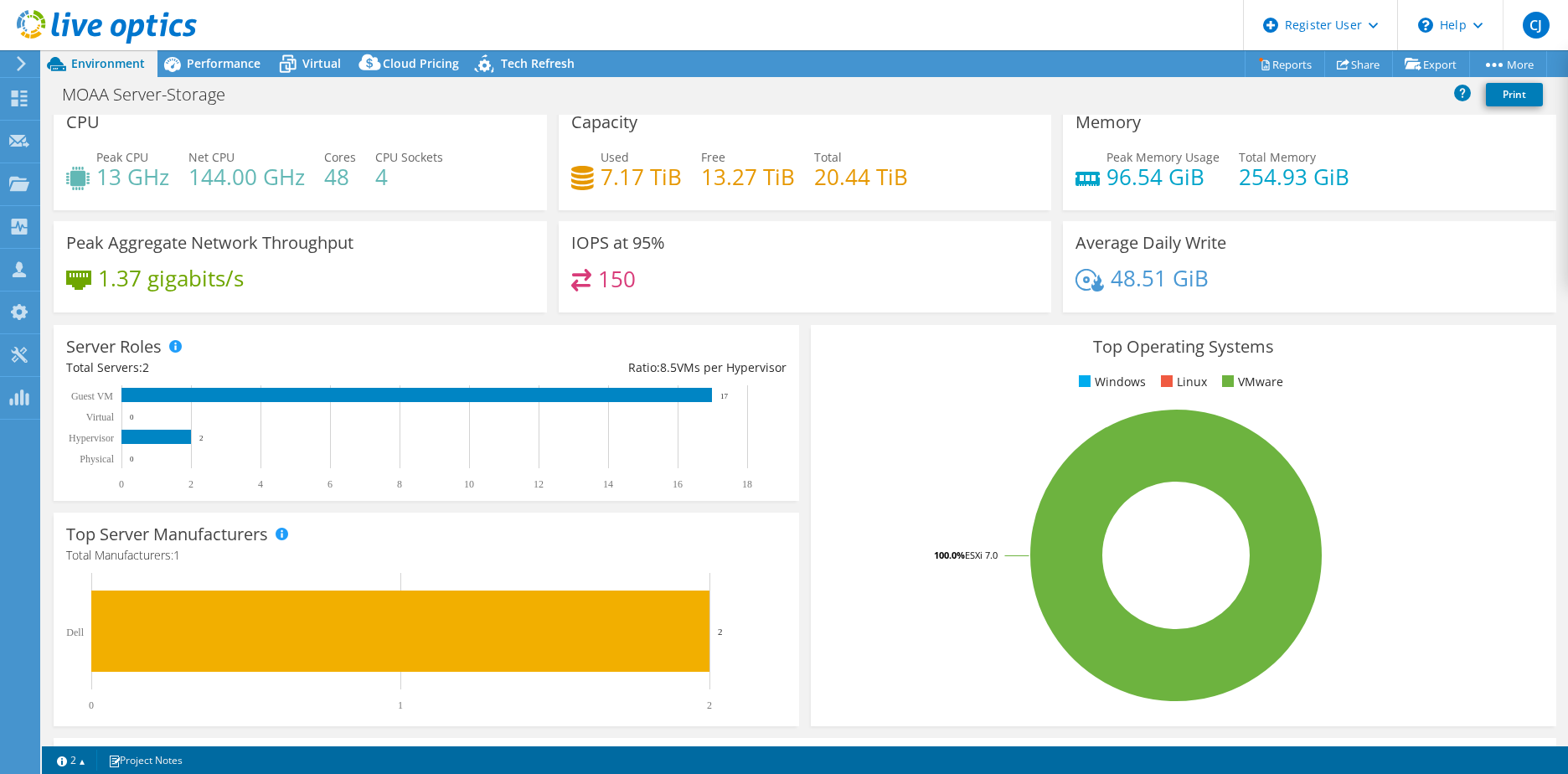
scroll to position [0, 0]
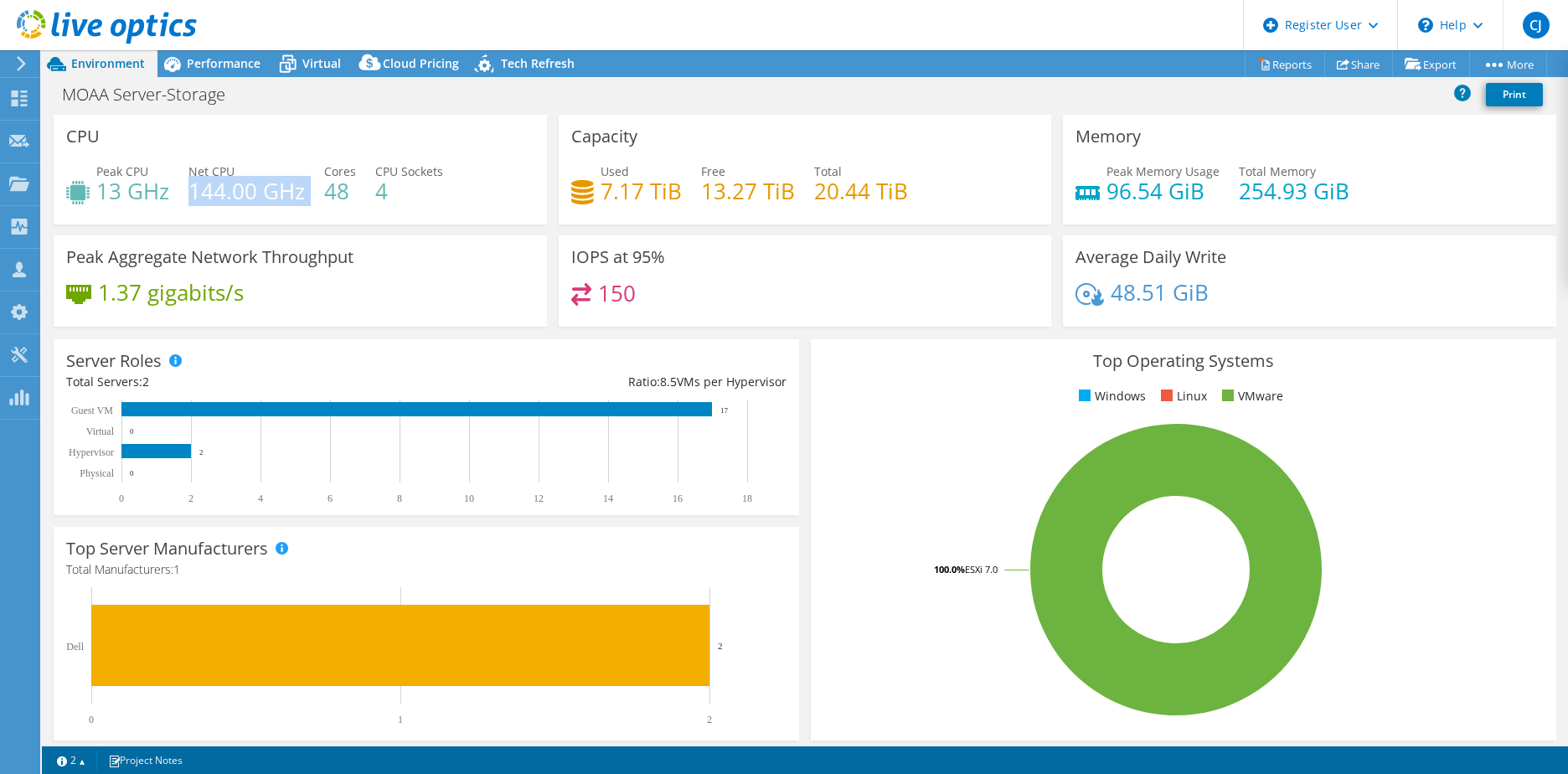
drag, startPoint x: 192, startPoint y: 197, endPoint x: 304, endPoint y: 201, distance: 112.1
click at [304, 201] on div "Peak CPU 13 GHz Net CPU 144.00 GHz Cores 48 CPU Sockets 4" at bounding box center [300, 190] width 468 height 55
drag, startPoint x: 168, startPoint y: 193, endPoint x: 87, endPoint y: 180, distance: 82.0
click at [87, 180] on div "Peak CPU 13 GHz" at bounding box center [118, 181] width 103 height 38
click at [315, 57] on span "Virtual" at bounding box center [322, 63] width 39 height 16
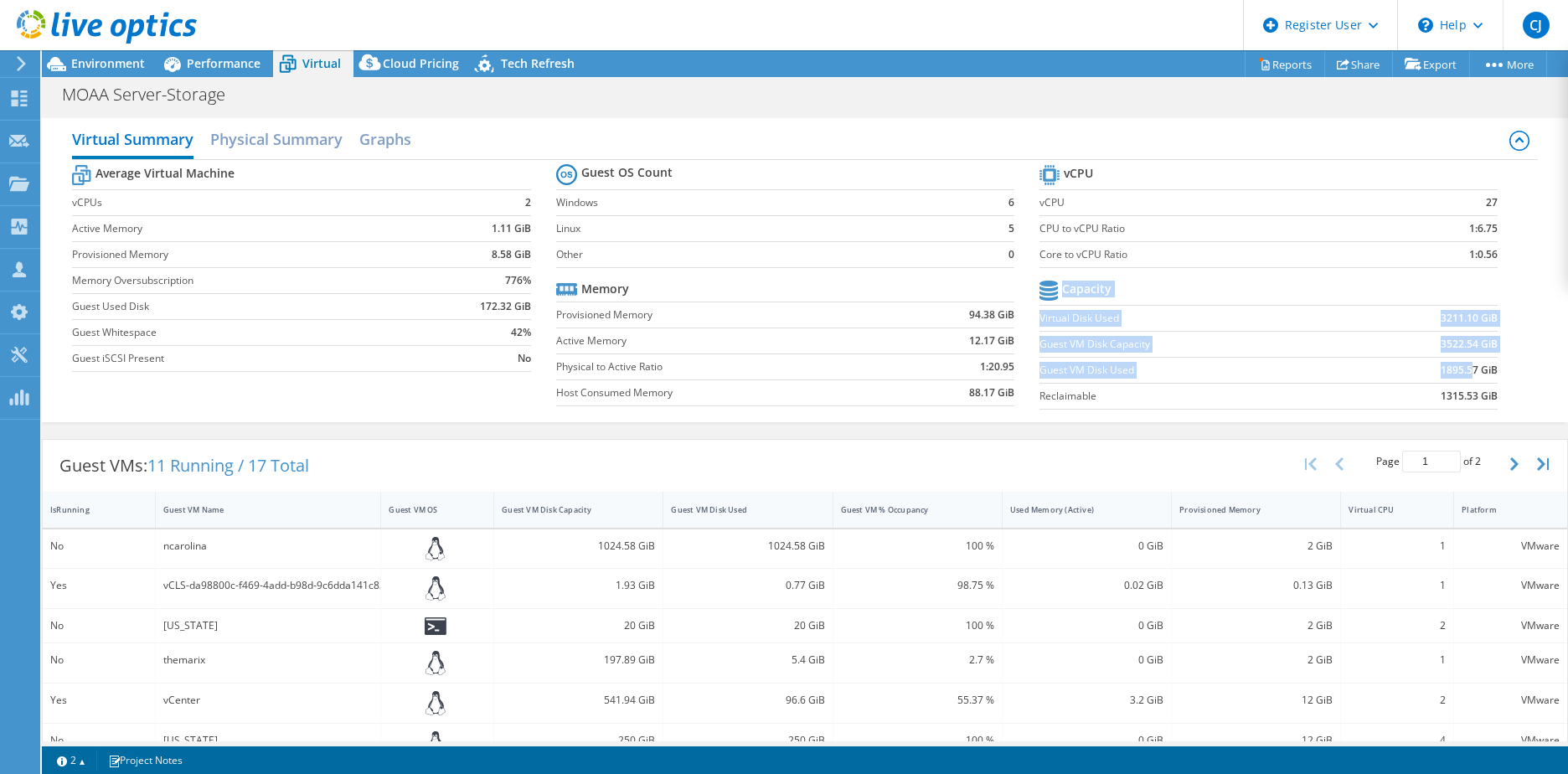
drag, startPoint x: 1489, startPoint y: 371, endPoint x: 1460, endPoint y: 372, distance: 29.0
click at [1460, 371] on section "vCPU vCPU 27 CPU to vCPU Ratio 1:6.75 Core to vCPU Ratio 1:0.56 Capacity Virtua…" at bounding box center [1282, 289] width 483 height 257
drag, startPoint x: 1460, startPoint y: 372, endPoint x: 1482, endPoint y: 373, distance: 22.0
click at [1481, 372] on b "1895.57 GiB" at bounding box center [1470, 370] width 56 height 17
drag, startPoint x: 1487, startPoint y: 369, endPoint x: 1472, endPoint y: 369, distance: 15.0
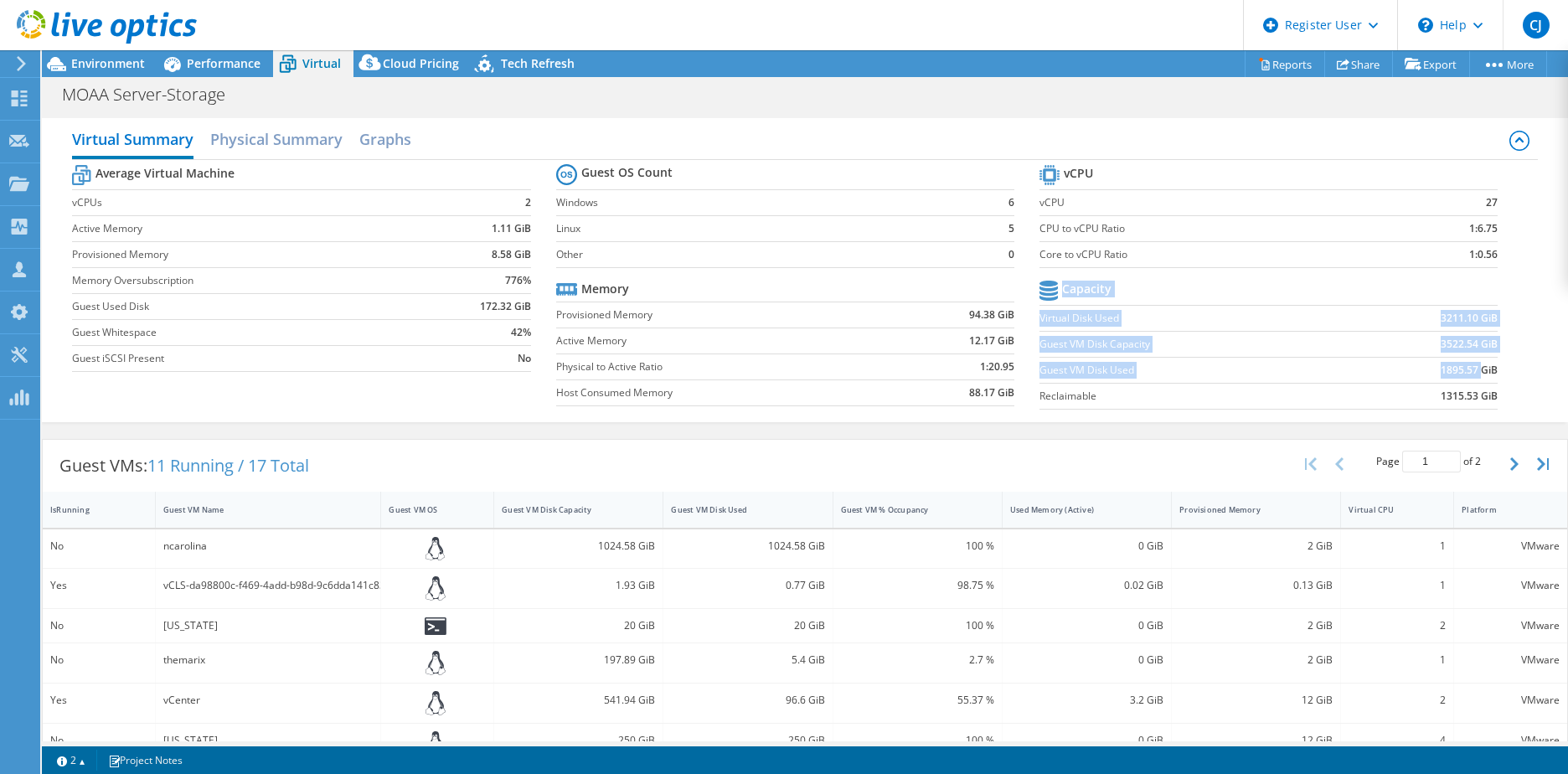
click at [1472, 369] on section "vCPU vCPU 27 CPU to vCPU Ratio 1:6.75 Core to vCPU Ratio 1:0.56 Capacity Virtua…" at bounding box center [1282, 289] width 483 height 257
click at [1474, 366] on b "1895.57 GiB" at bounding box center [1470, 370] width 56 height 17
drag, startPoint x: 1432, startPoint y: 369, endPoint x: 1479, endPoint y: 371, distance: 47.0
click at [1479, 371] on b "1895.57 GiB" at bounding box center [1470, 370] width 56 height 17
click at [1484, 367] on b "1895.57 GiB" at bounding box center [1470, 370] width 56 height 17
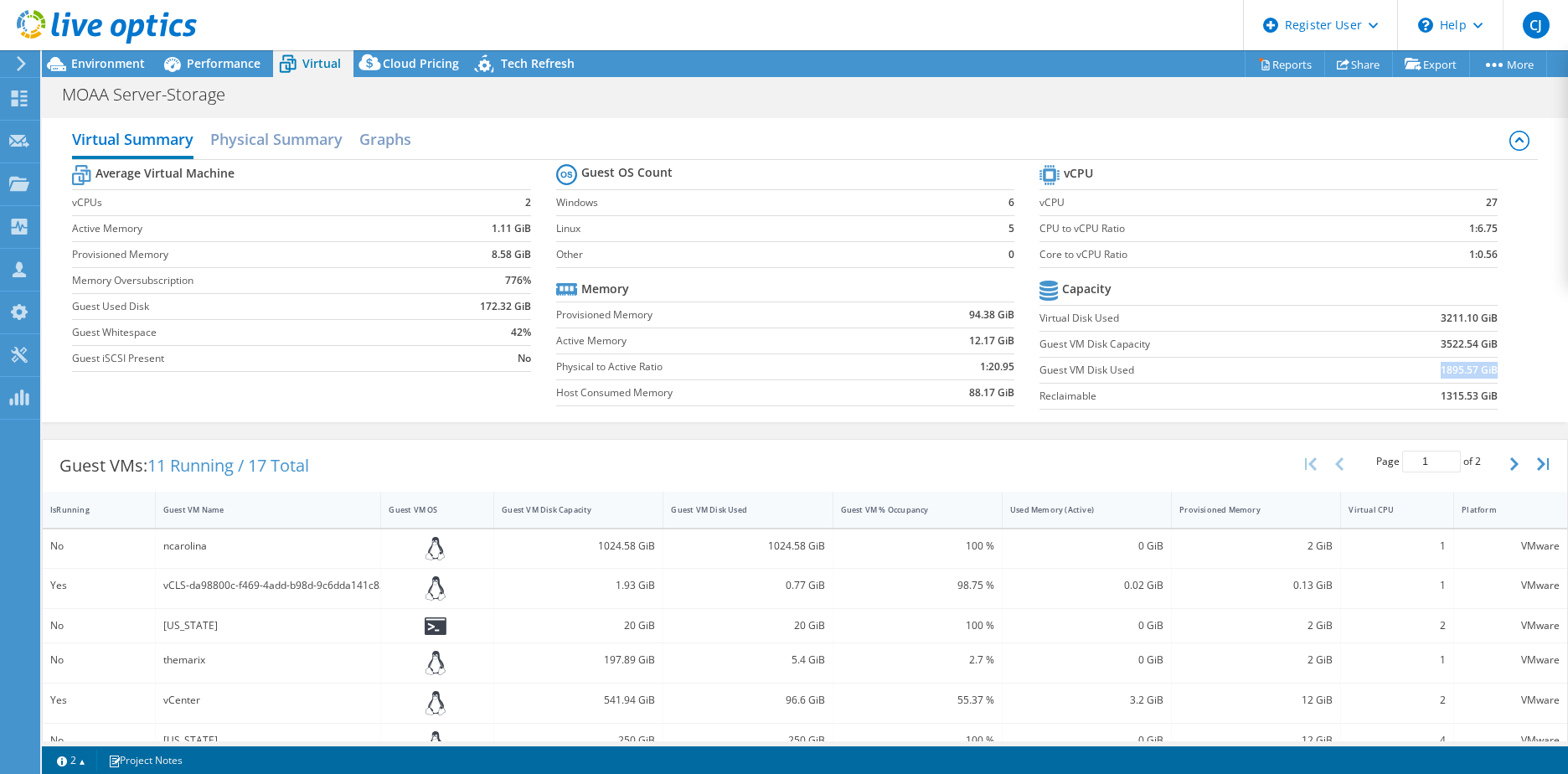
drag, startPoint x: 1485, startPoint y: 365, endPoint x: 1432, endPoint y: 367, distance: 53.0
click at [1441, 367] on b "1895.57 GiB" at bounding box center [1470, 370] width 56 height 17
drag, startPoint x: 1432, startPoint y: 367, endPoint x: 1430, endPoint y: 317, distance: 50.0
click at [1441, 317] on b "3211.10 GiB" at bounding box center [1470, 317] width 56 height 17
drag, startPoint x: 1430, startPoint y: 317, endPoint x: 1484, endPoint y: 314, distance: 54.1
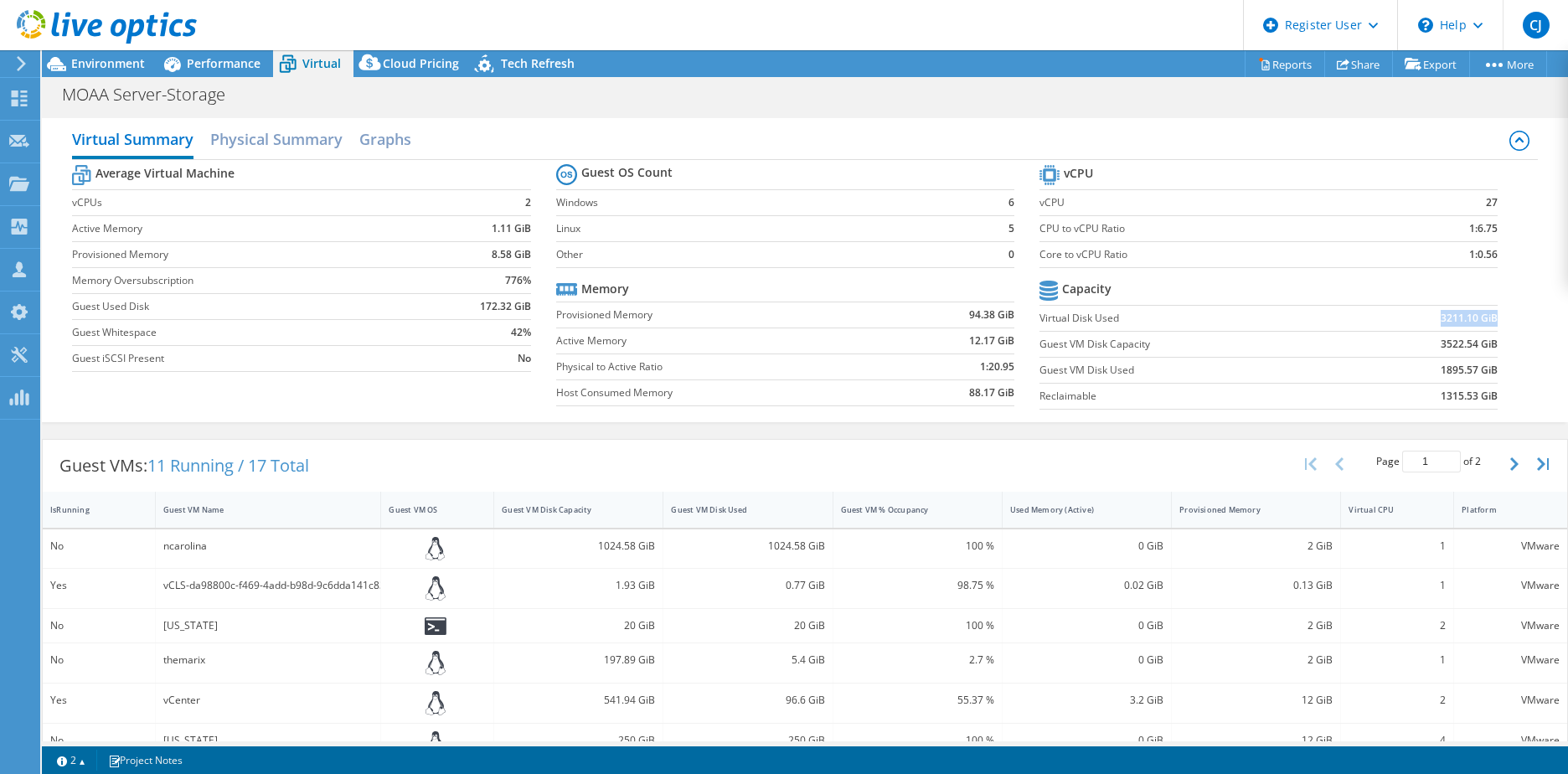
click at [1484, 314] on b "3211.10 GiB" at bounding box center [1470, 317] width 56 height 17
drag, startPoint x: 1486, startPoint y: 369, endPoint x: 1431, endPoint y: 369, distance: 55.0
click at [1431, 369] on section "vCPU vCPU 27 CPU to vCPU Ratio 1:6.75 Core to vCPU Ratio 1:0.56 Capacity Virtua…" at bounding box center [1282, 289] width 483 height 257
drag, startPoint x: 1431, startPoint y: 369, endPoint x: 1439, endPoint y: 369, distance: 8.0
click at [1441, 369] on b "1895.57 GiB" at bounding box center [1470, 370] width 56 height 17
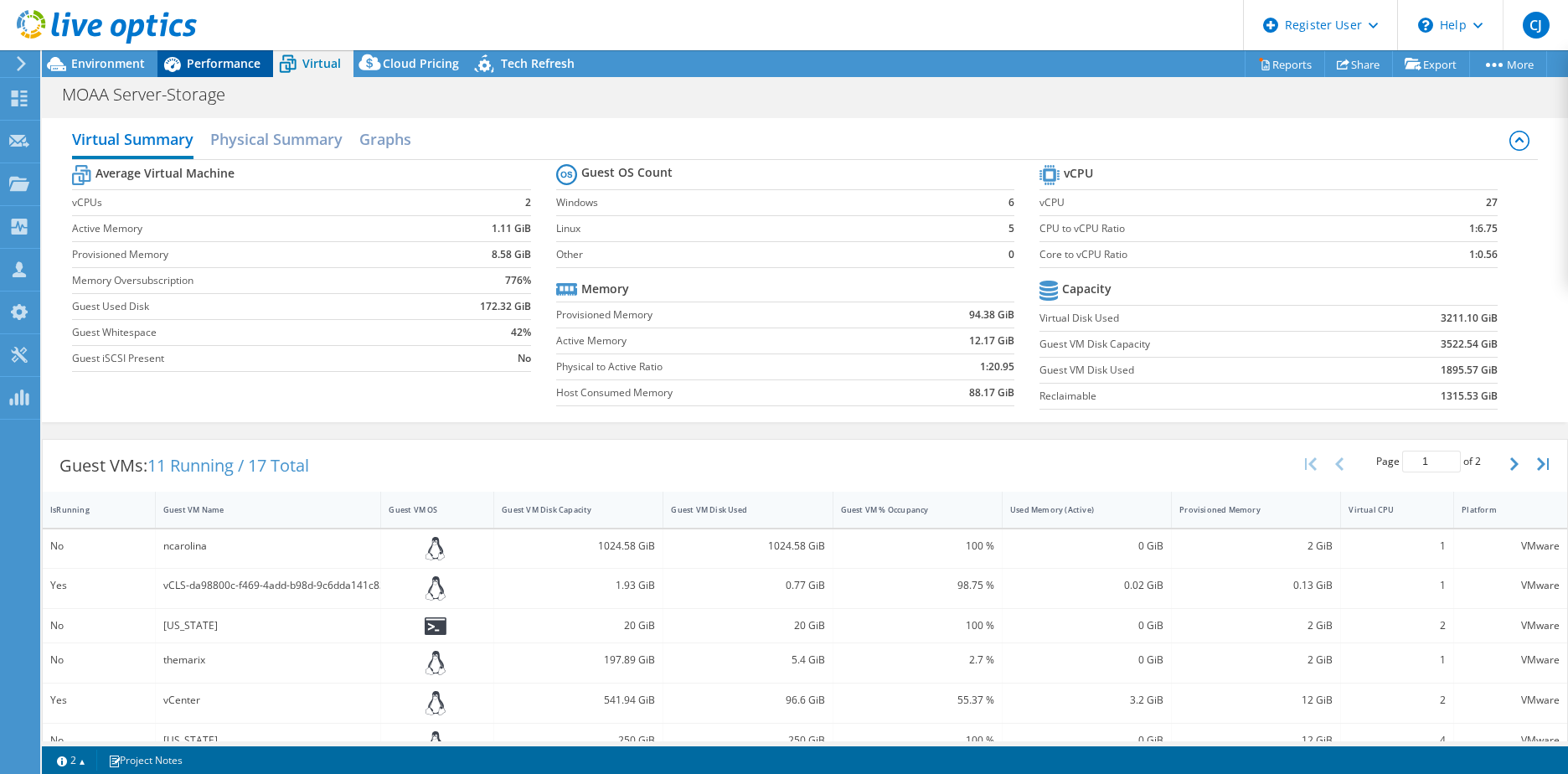
click at [196, 60] on span "Performance" at bounding box center [224, 63] width 74 height 16
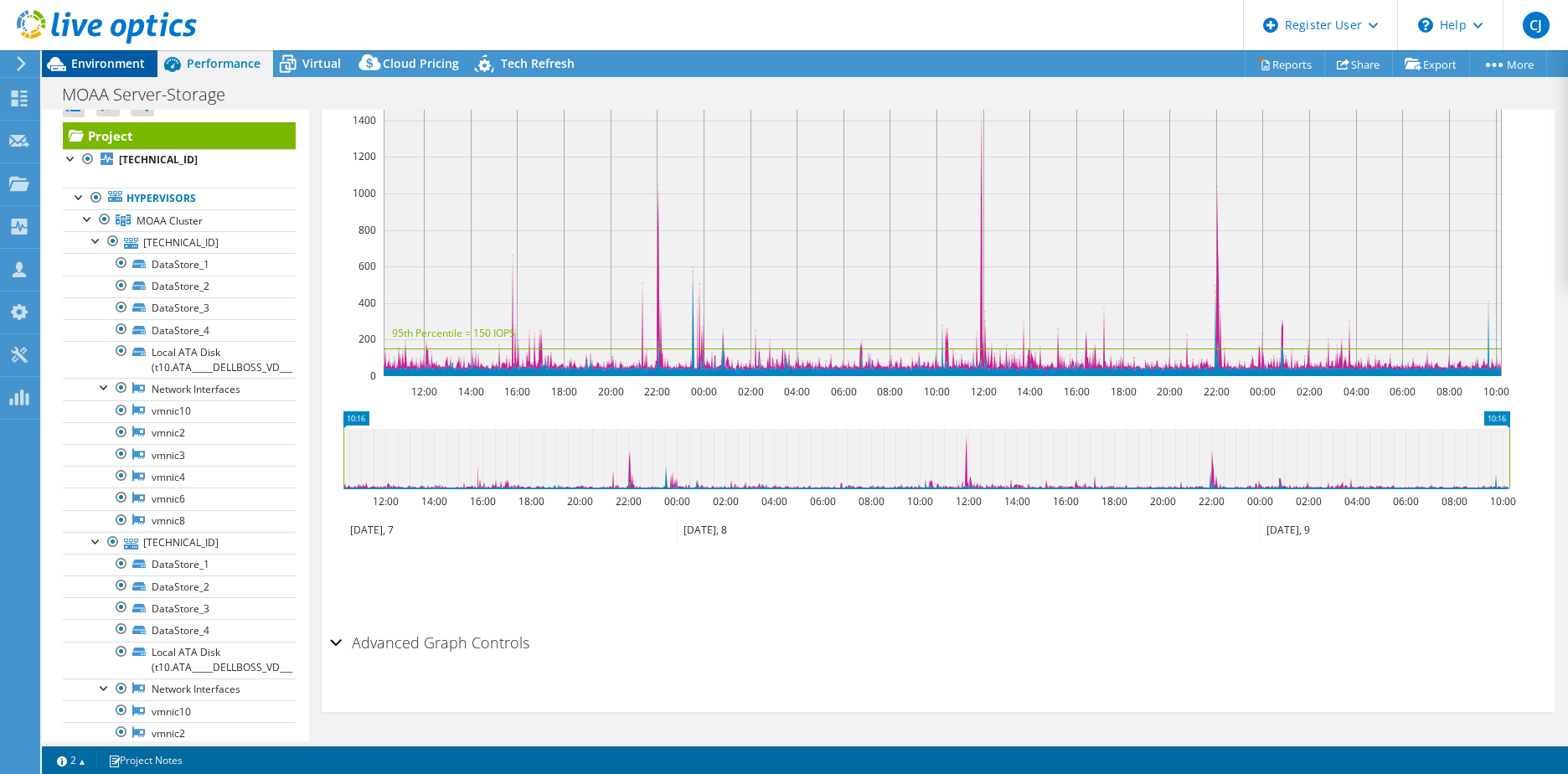
click at [112, 61] on span "Environment" at bounding box center [108, 63] width 74 height 16
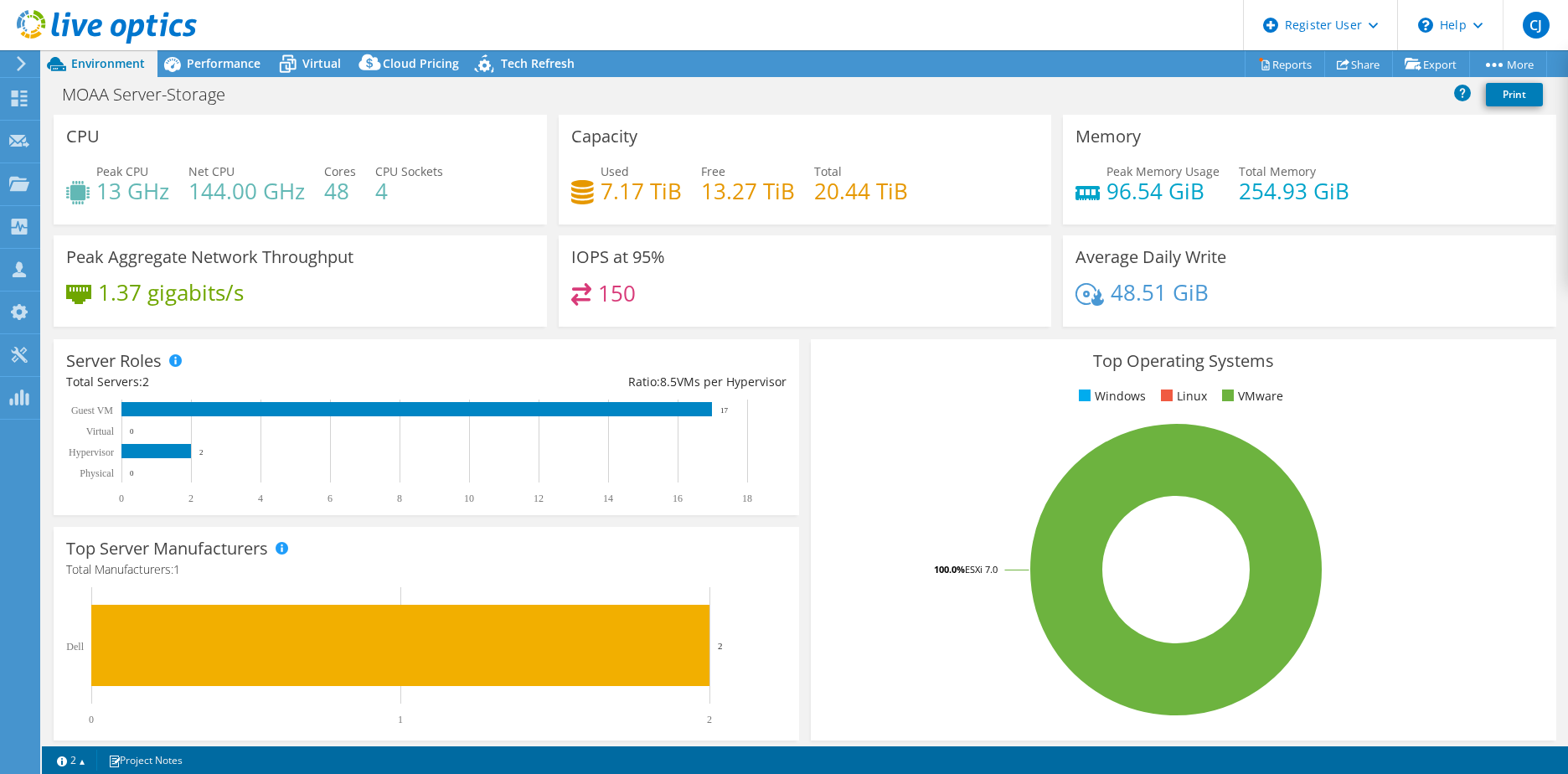
click at [1355, 187] on div "Peak Memory Usage 96.54 GiB Total Memory 254.93 GiB" at bounding box center [1310, 190] width 468 height 55
drag, startPoint x: 1234, startPoint y: 195, endPoint x: 1355, endPoint y: 198, distance: 121.0
click at [1355, 198] on div "Peak Memory Usage 96.54 GiB Total Memory 254.93 GiB" at bounding box center [1310, 190] width 468 height 55
drag, startPoint x: 1355, startPoint y: 198, endPoint x: 1339, endPoint y: 195, distance: 16.3
click at [1339, 195] on h4 "254.93 GiB" at bounding box center [1294, 191] width 111 height 18
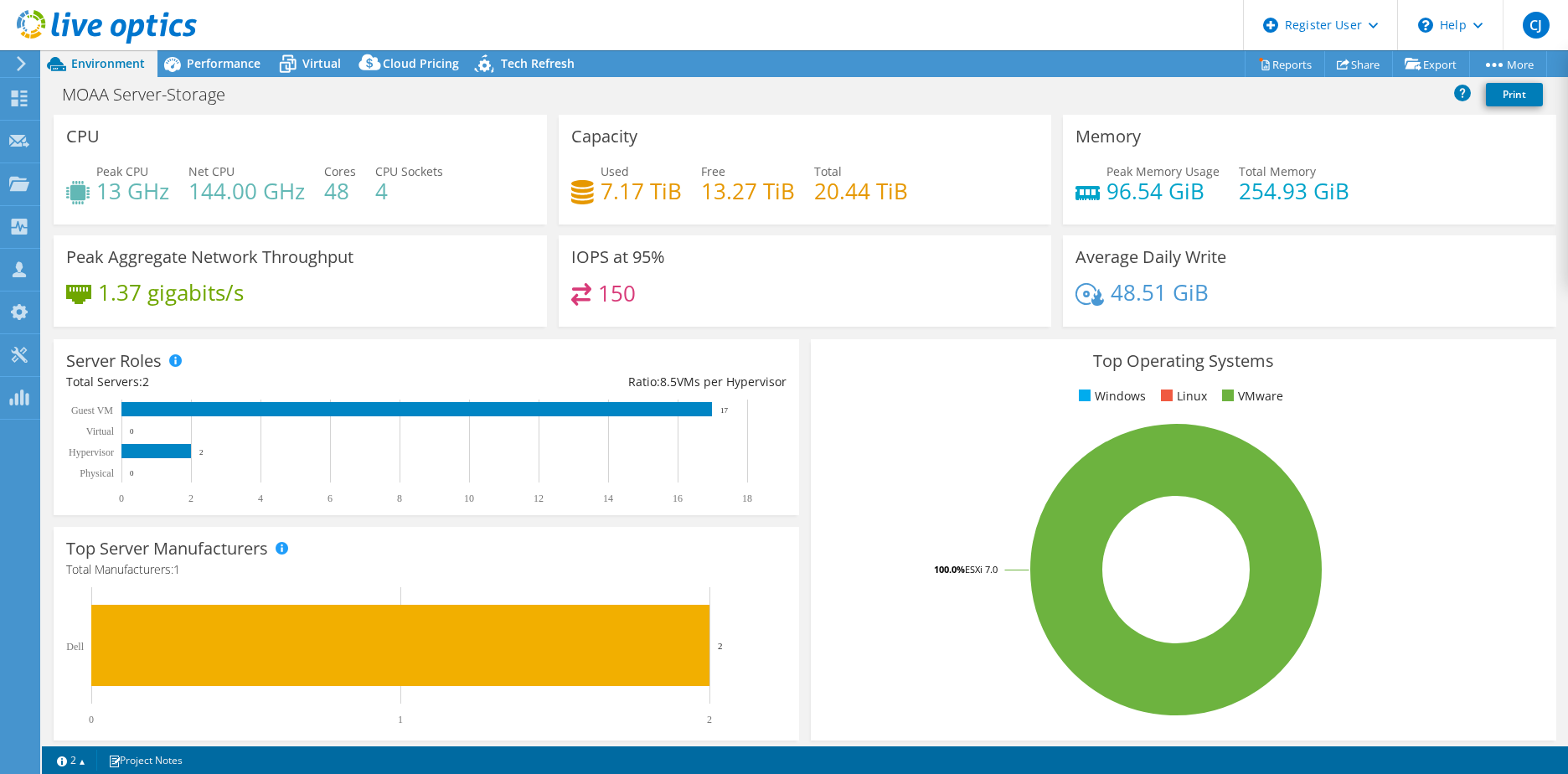
click at [1235, 135] on div "Memory Peak Memory Usage 96.54 GiB Total Memory 254.93 GiB" at bounding box center [1310, 169] width 494 height 110
